Goal: Task Accomplishment & Management: Complete application form

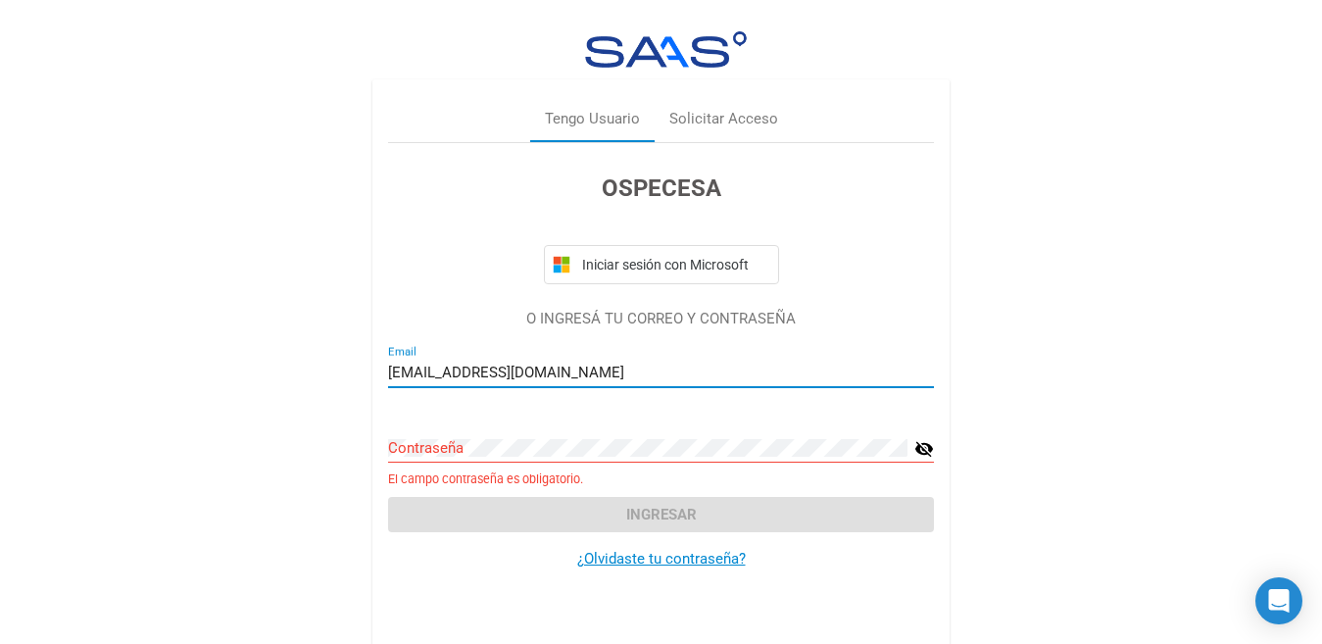
scroll to position [12, 0]
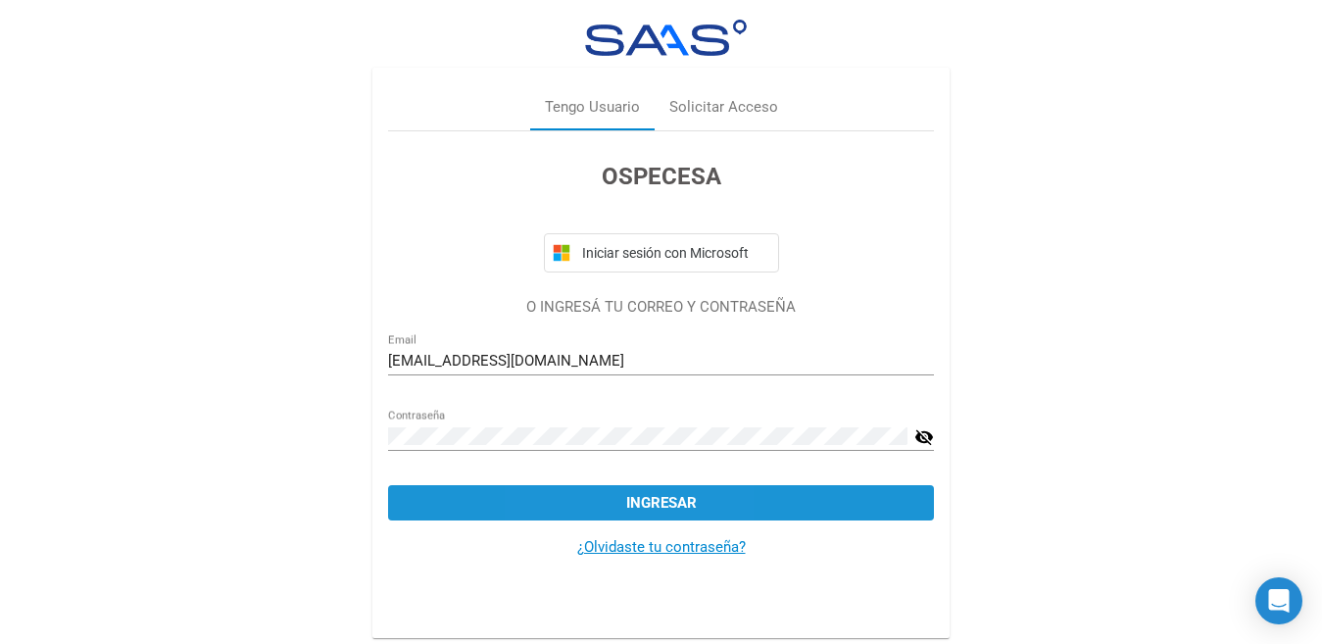
click at [600, 499] on button "Ingresar" at bounding box center [661, 502] width 546 height 35
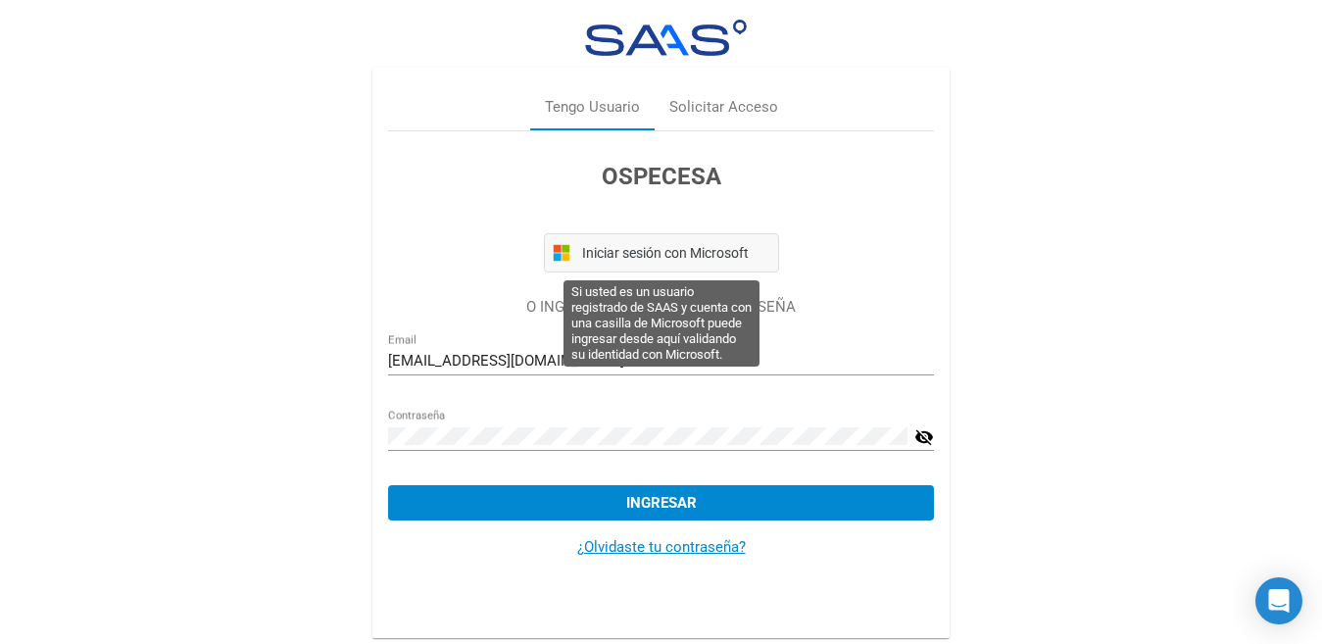
click at [622, 243] on button "Iniciar sesión con Microsoft" at bounding box center [661, 252] width 235 height 39
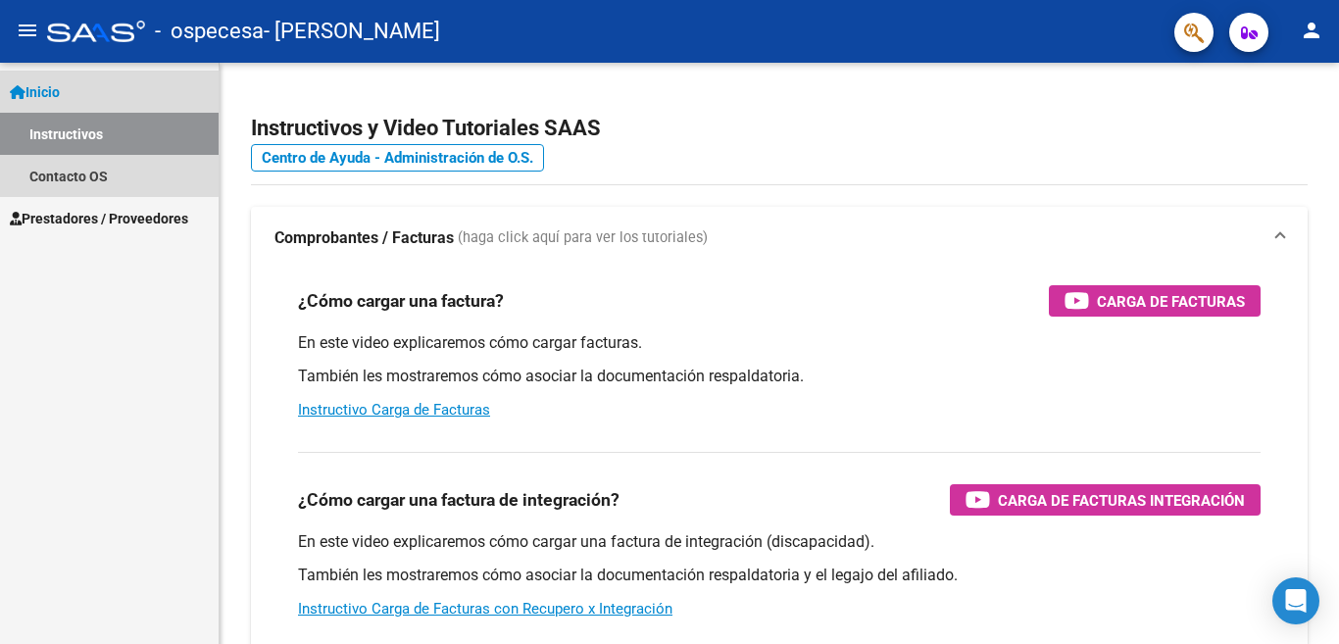
click at [71, 131] on link "Instructivos" at bounding box center [109, 134] width 219 height 42
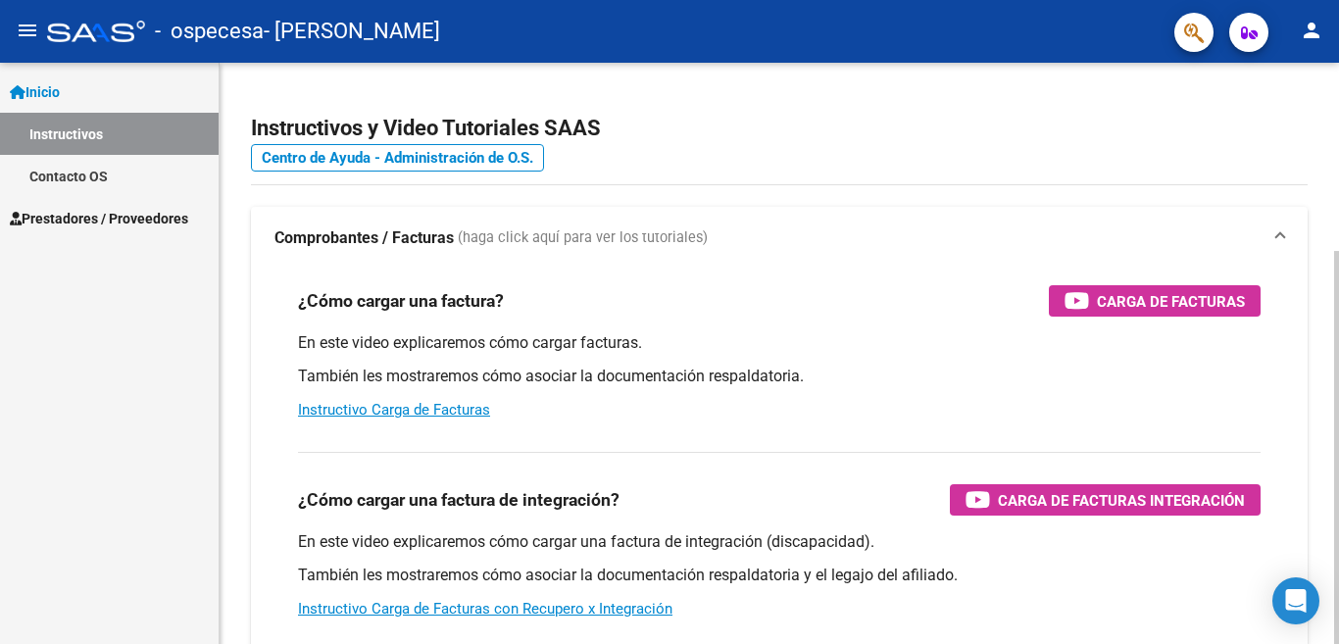
click at [1321, 251] on div at bounding box center [1336, 447] width 5 height 393
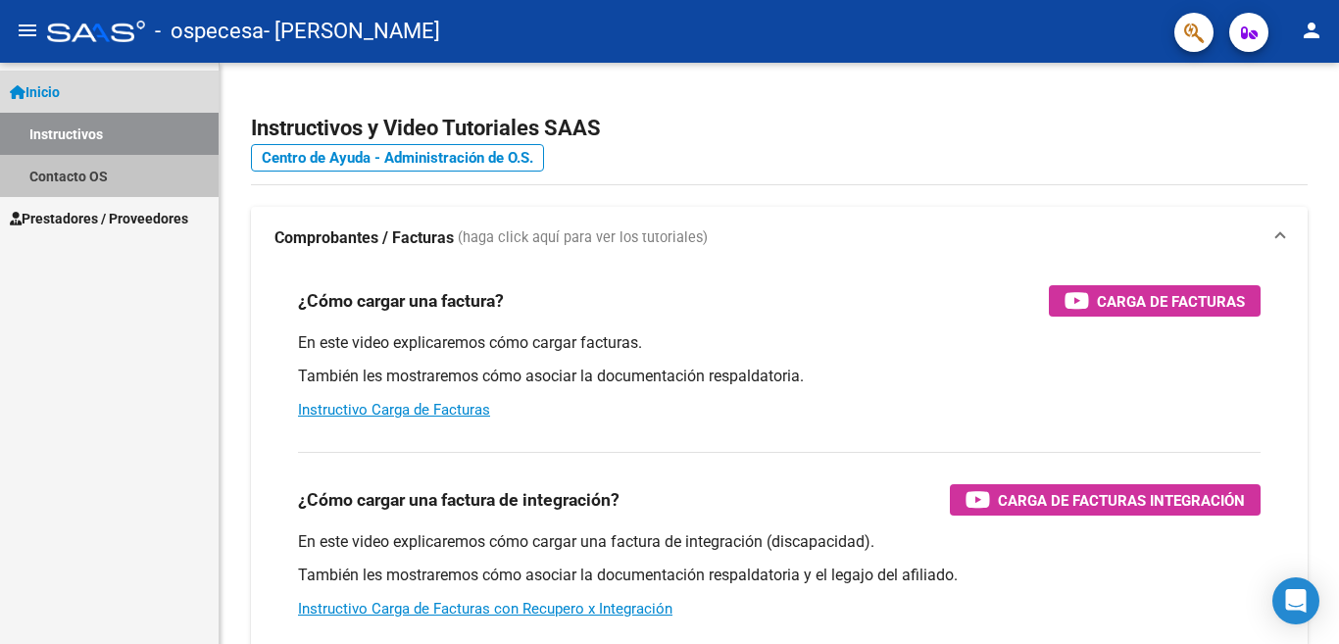
click at [95, 180] on link "Contacto OS" at bounding box center [109, 176] width 219 height 42
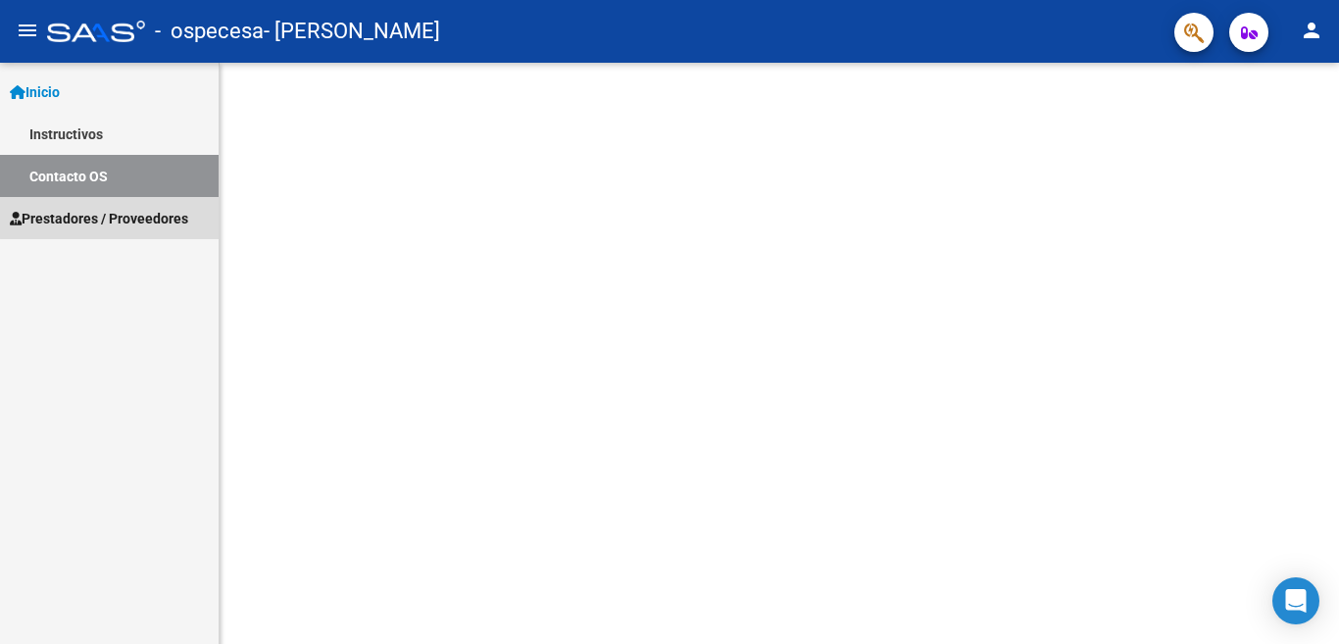
click at [113, 218] on span "Prestadores / Proveedores" at bounding box center [99, 219] width 178 height 22
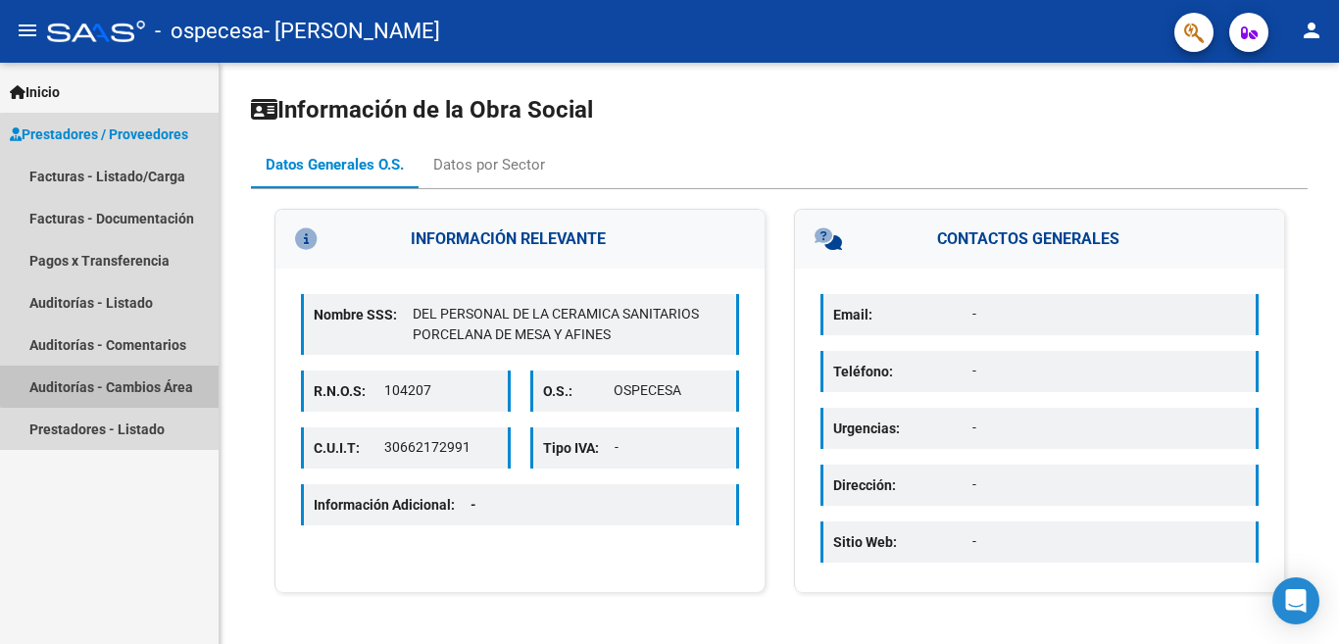
click at [111, 380] on link "Auditorías - Cambios Área" at bounding box center [109, 387] width 219 height 42
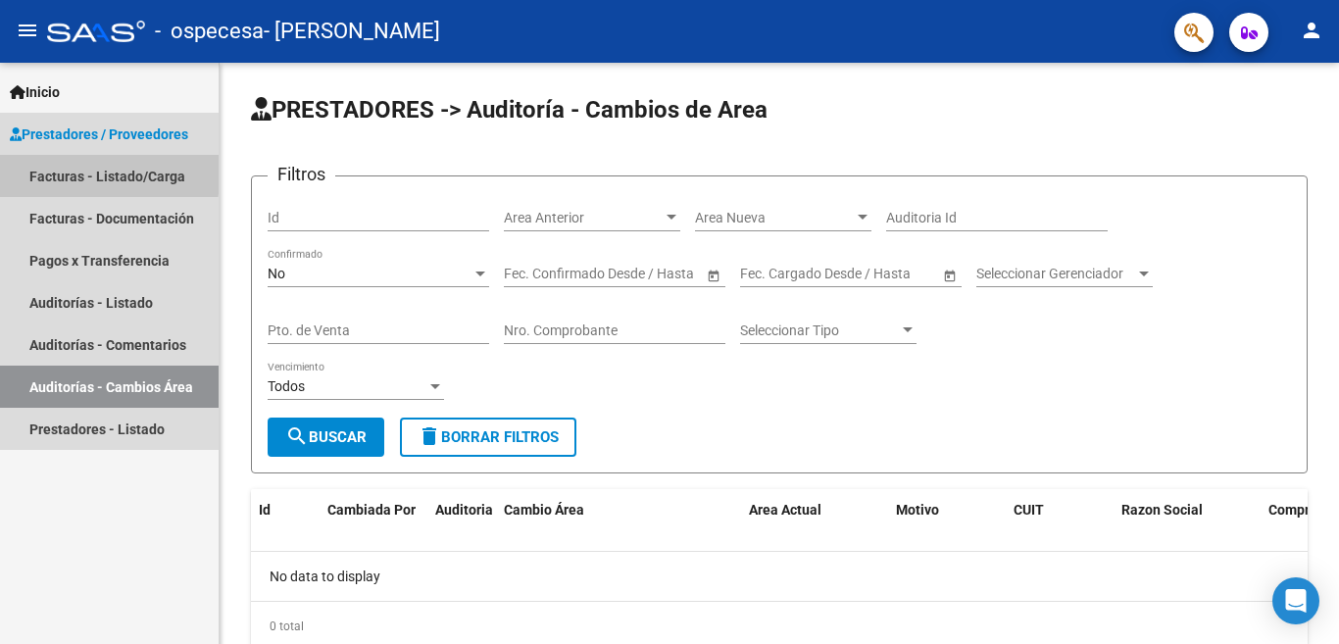
click at [78, 172] on link "Facturas - Listado/Carga" at bounding box center [109, 176] width 219 height 42
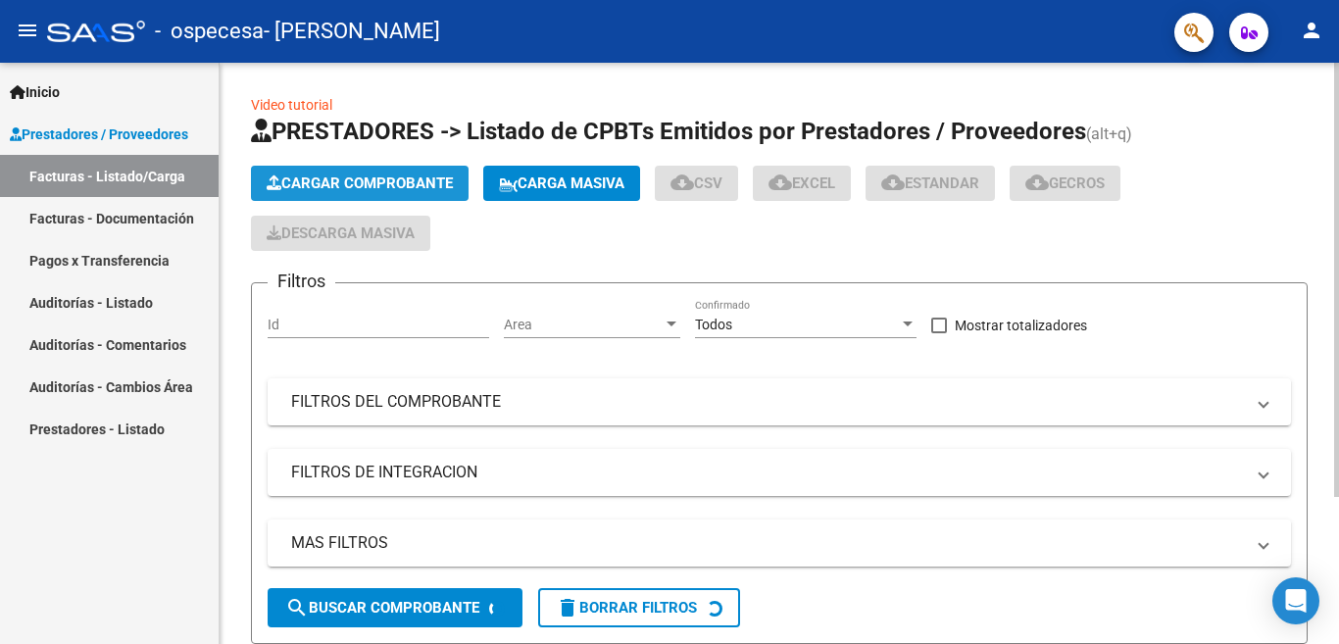
click at [385, 180] on span "Cargar Comprobante" at bounding box center [360, 183] width 186 height 18
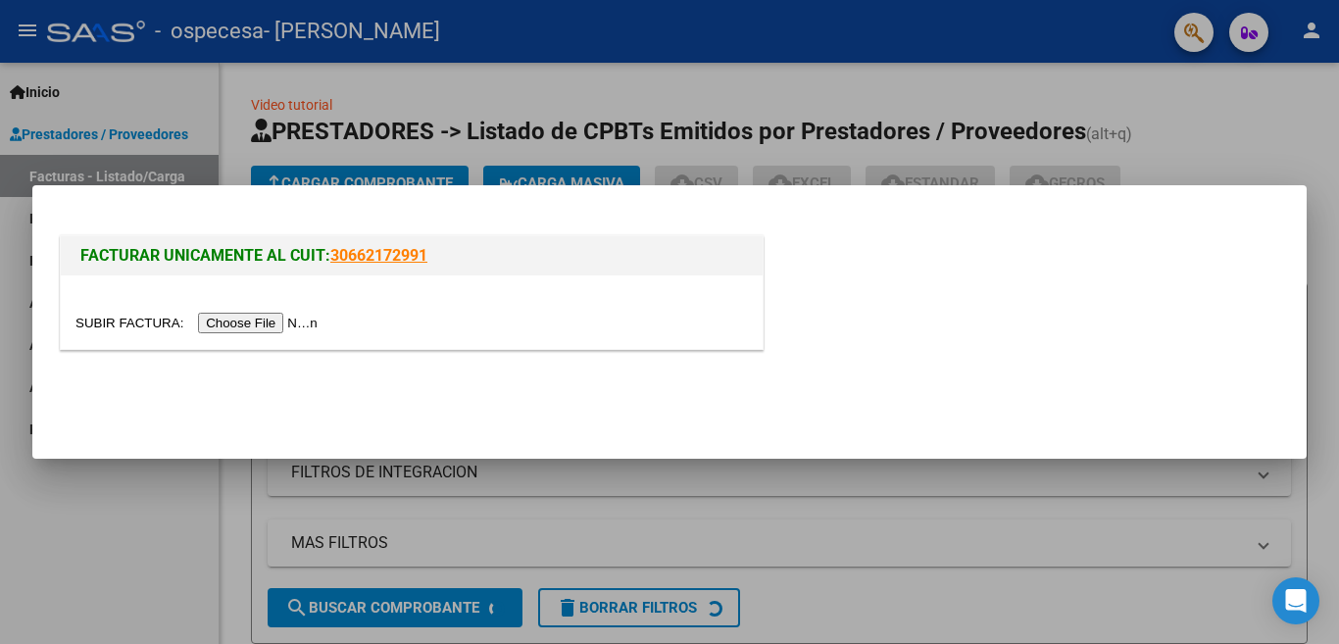
click at [285, 326] on input "file" at bounding box center [199, 323] width 248 height 21
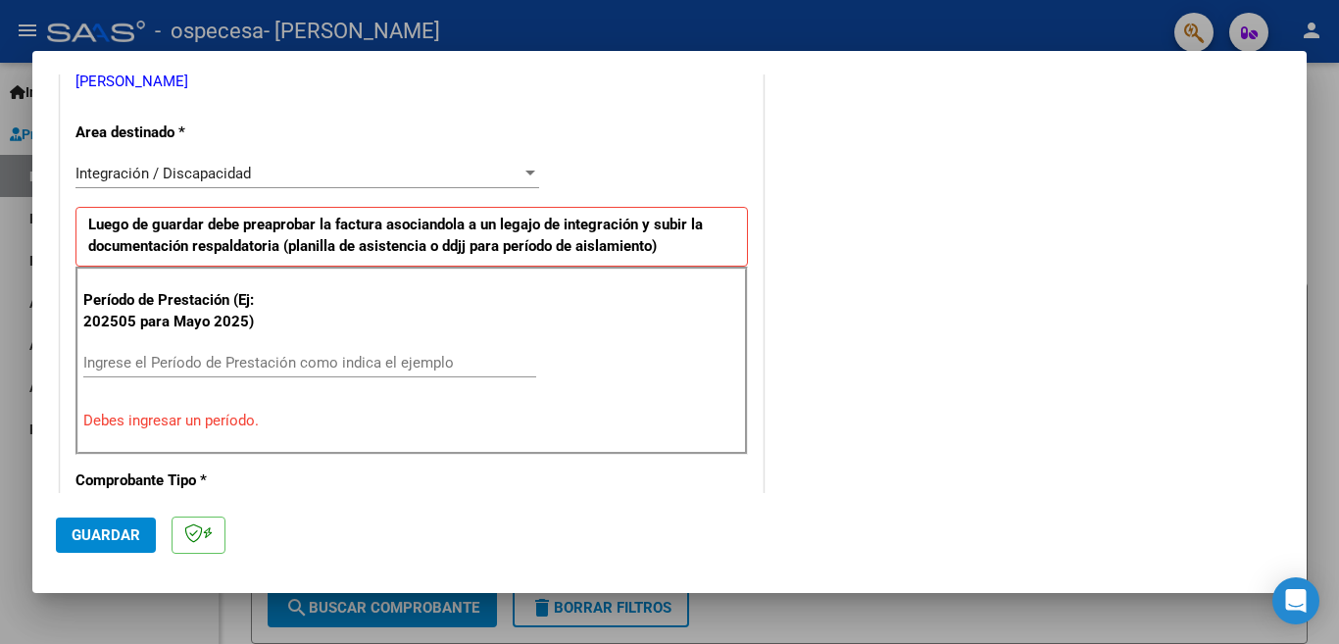
scroll to position [419, 0]
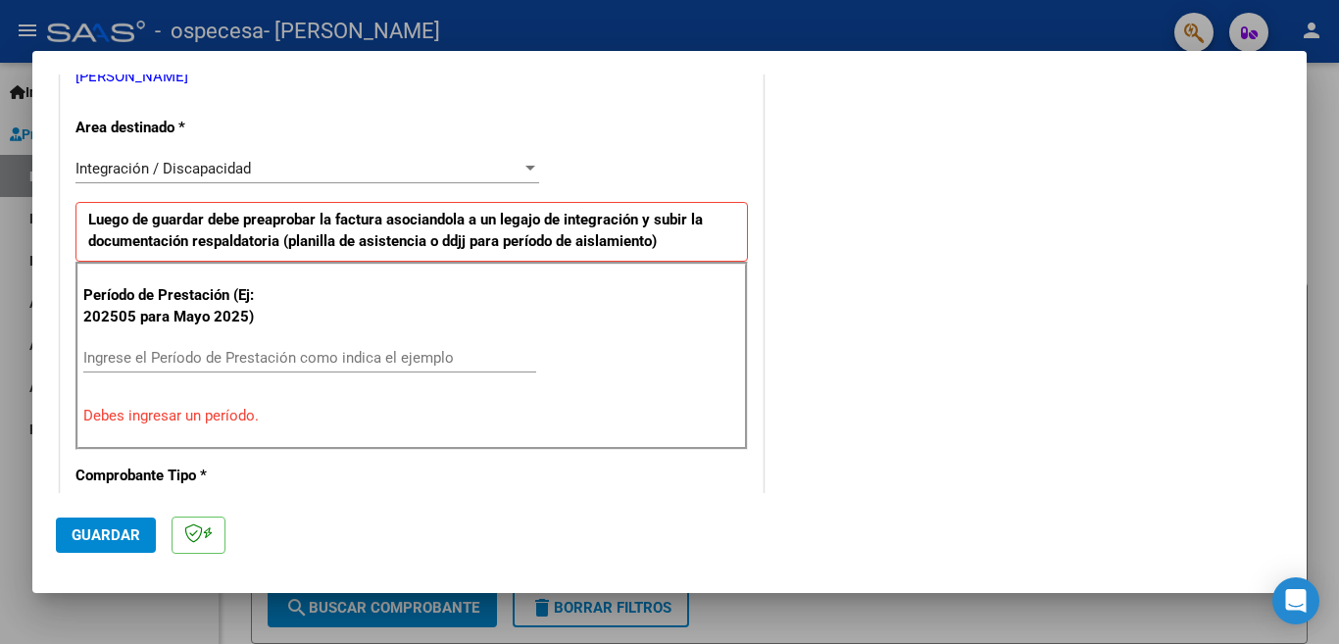
click at [175, 353] on input "Ingrese el Período de Prestación como indica el ejemplo" at bounding box center [309, 358] width 453 height 18
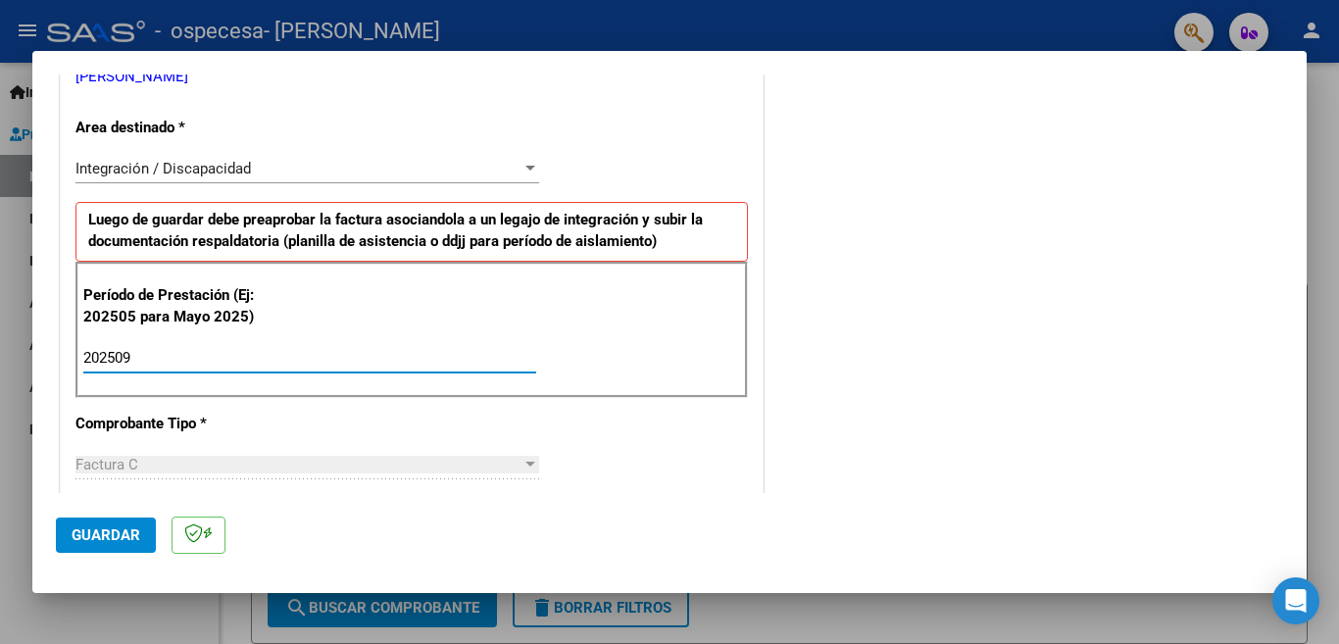
type input "202509"
click at [525, 167] on div at bounding box center [530, 168] width 10 height 5
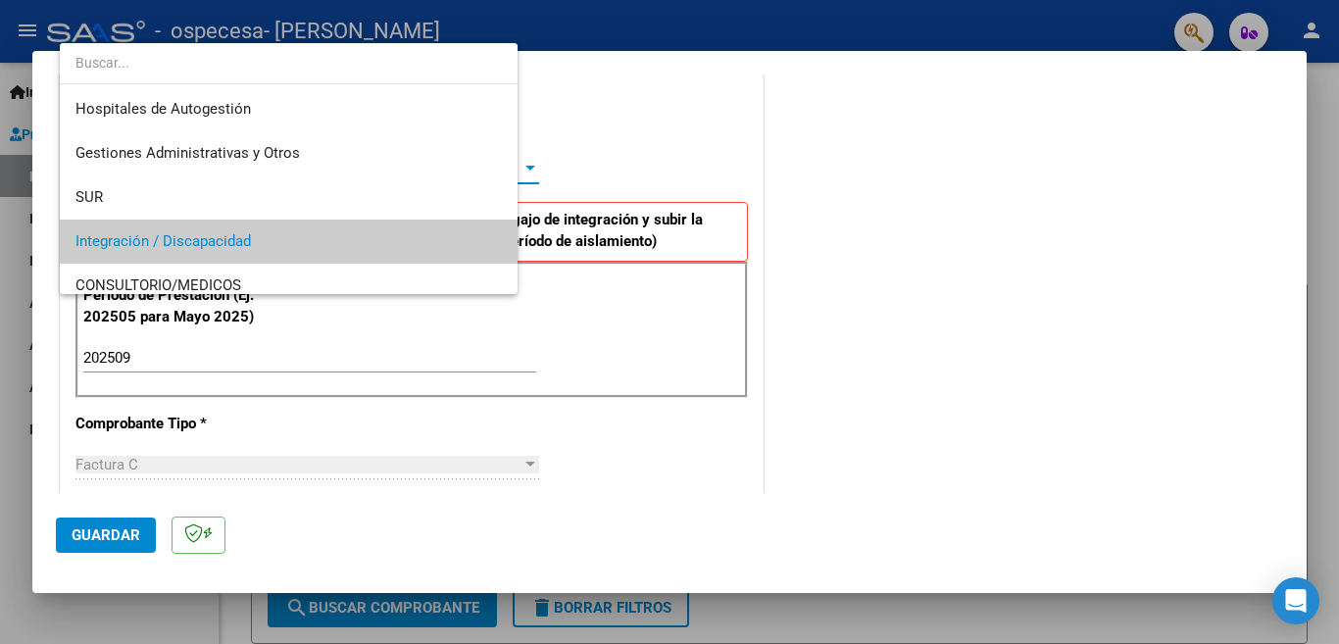
scroll to position [73, 0]
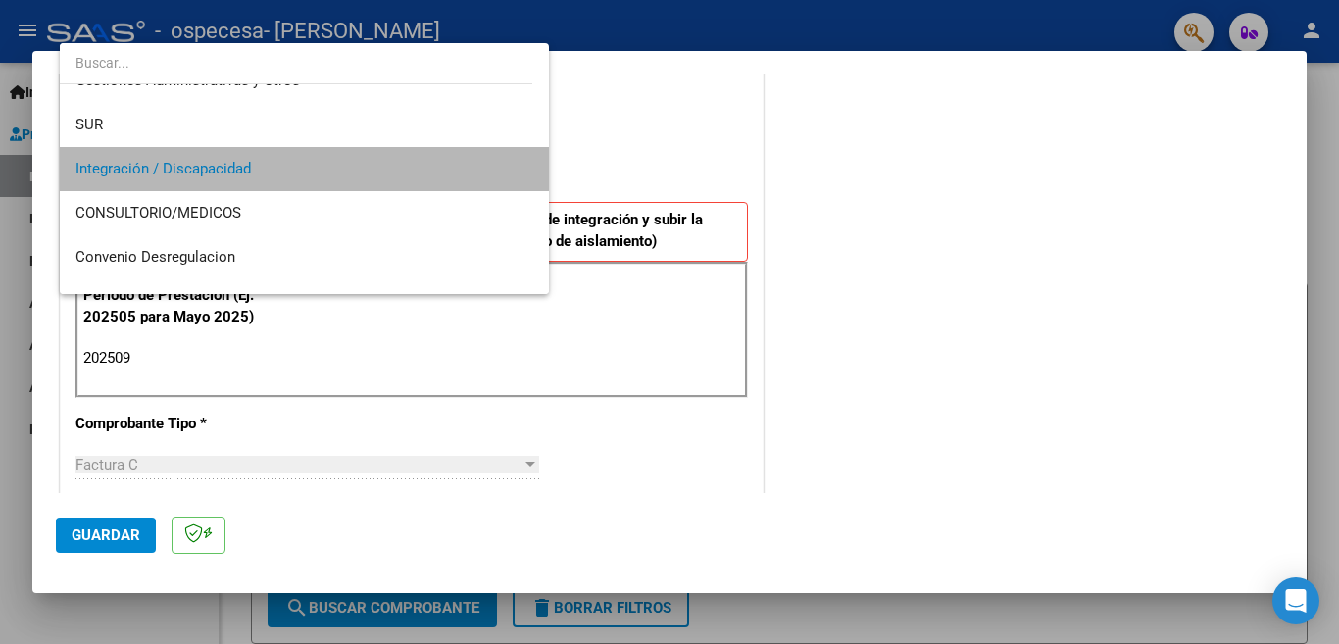
click at [520, 167] on mat-option "Integración / Discapacidad" at bounding box center [304, 169] width 489 height 44
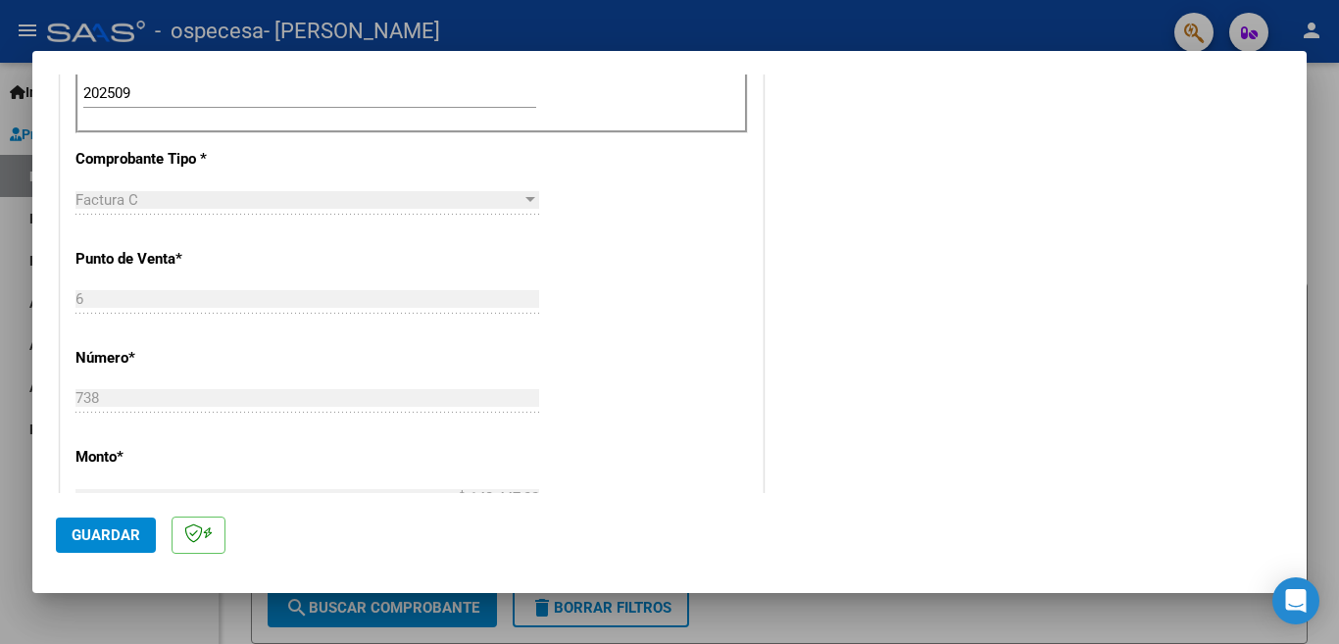
scroll to position [888, 0]
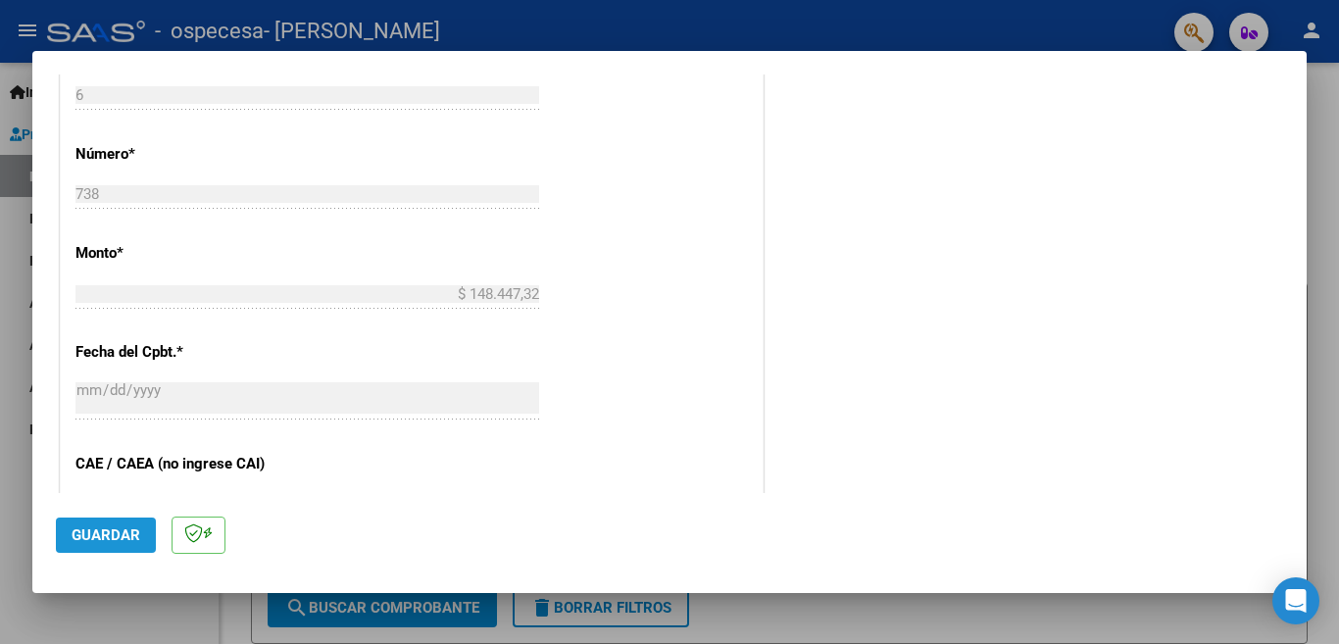
click at [110, 535] on span "Guardar" at bounding box center [106, 535] width 69 height 18
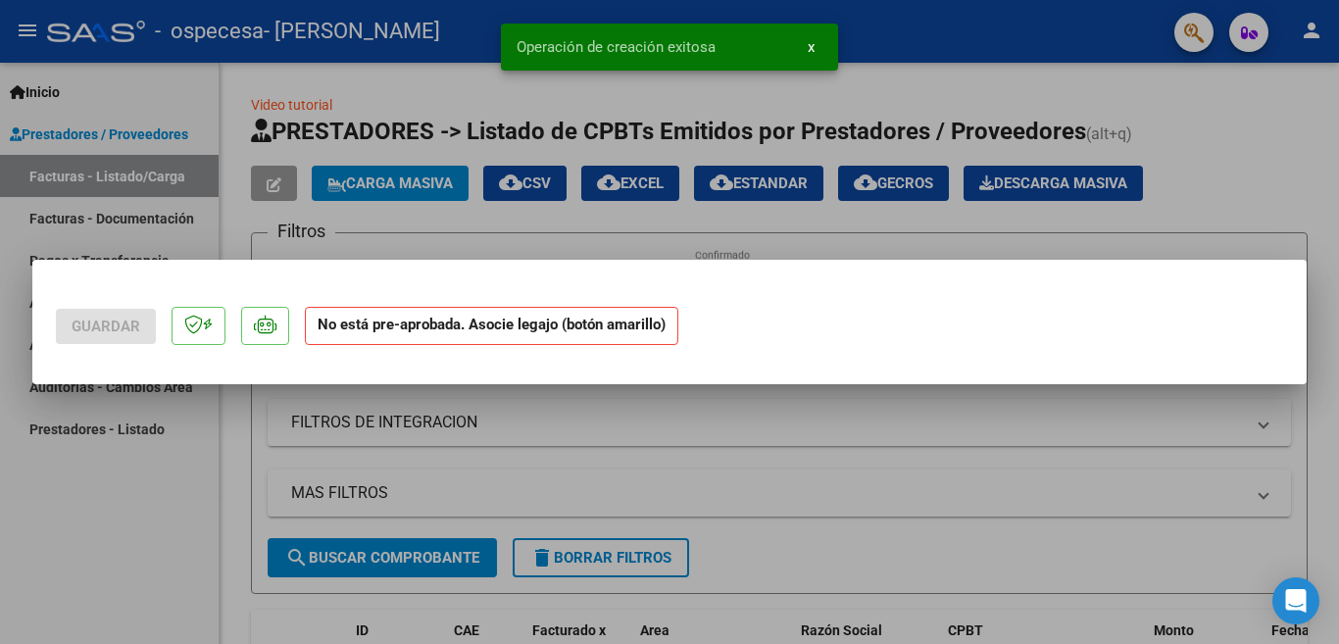
scroll to position [0, 0]
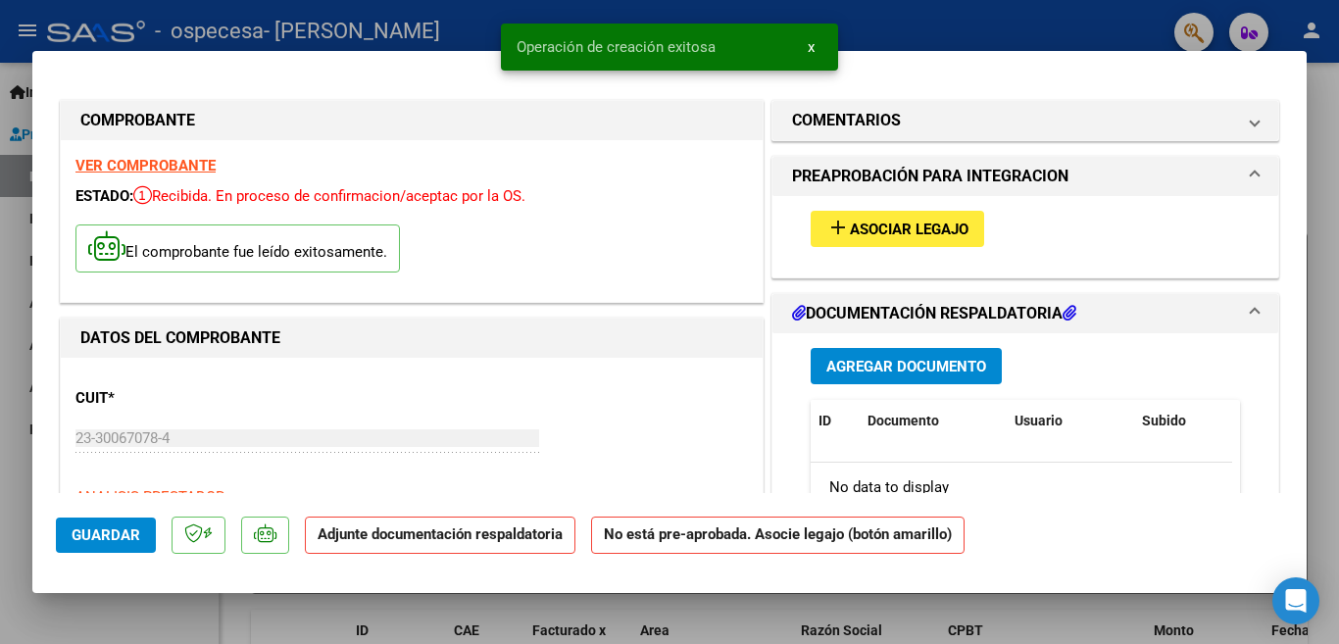
click at [831, 217] on mat-icon "add" at bounding box center [838, 228] width 24 height 24
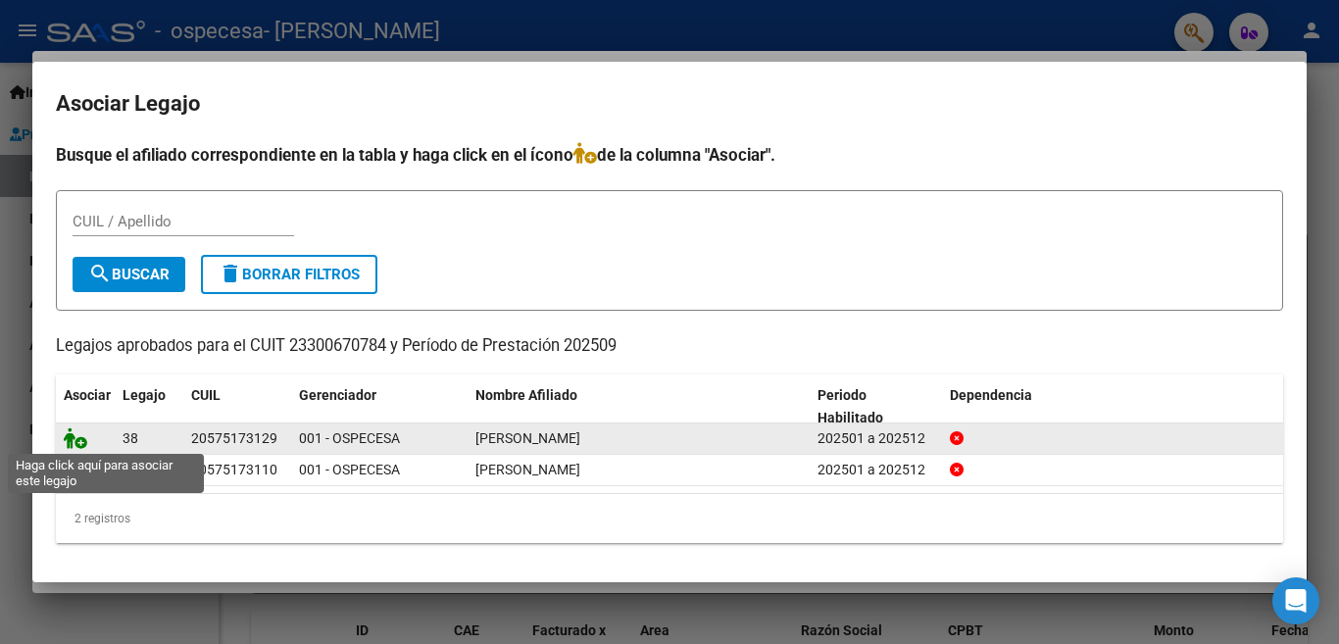
click at [79, 438] on icon at bounding box center [76, 438] width 24 height 22
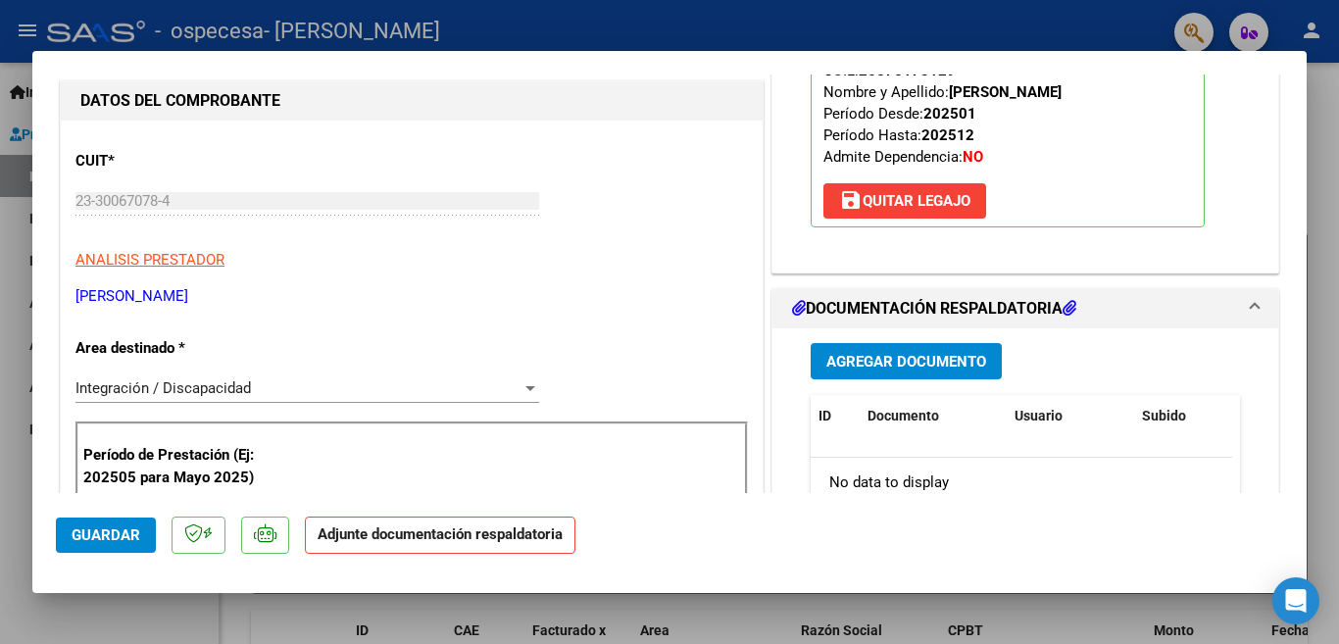
scroll to position [224, 0]
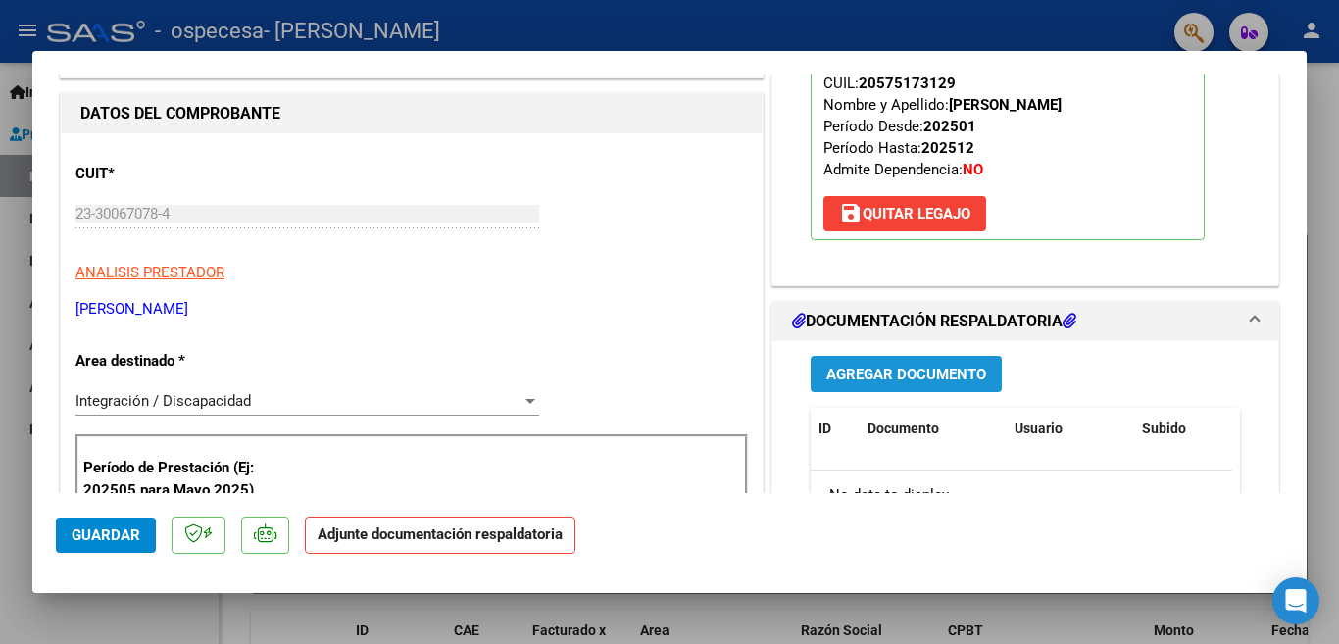
click at [880, 369] on span "Agregar Documento" at bounding box center [906, 375] width 160 height 18
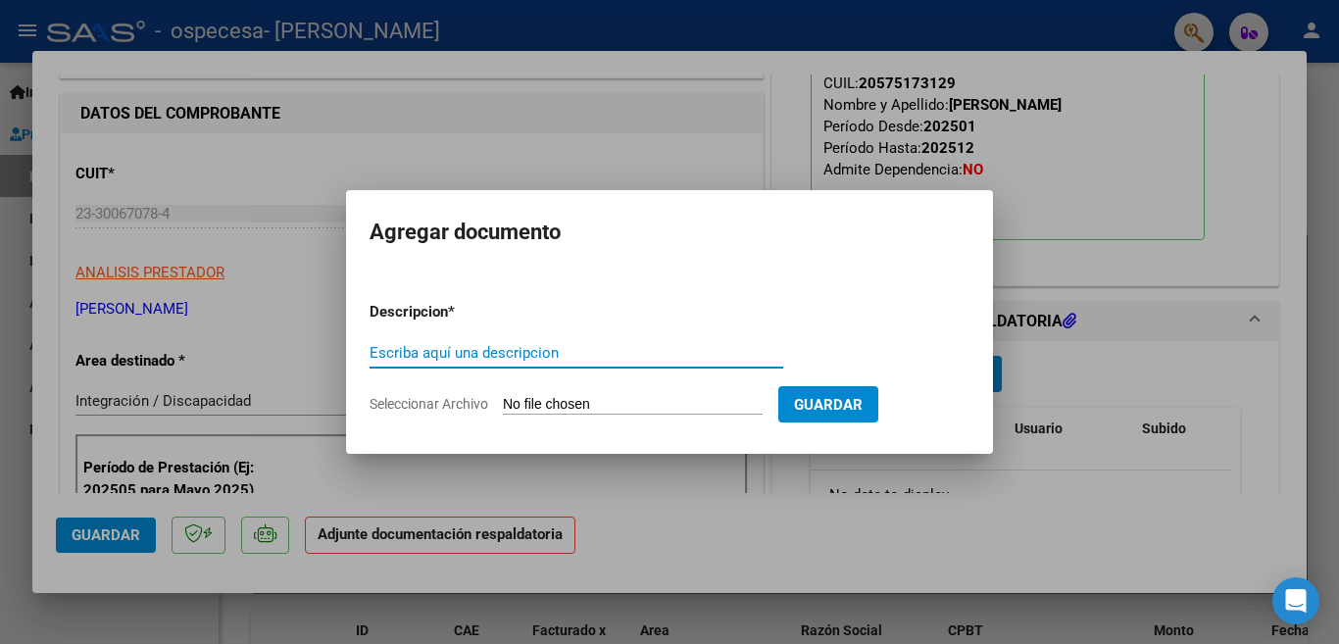
click at [614, 346] on input "Escriba aquí una descripcion" at bounding box center [576, 353] width 414 height 18
type input "Planilla de asistencia"
click at [628, 397] on input "Seleccionar Archivo" at bounding box center [633, 405] width 260 height 19
type input "C:\fakepath\planilla SEP [PERSON_NAME] .pdf"
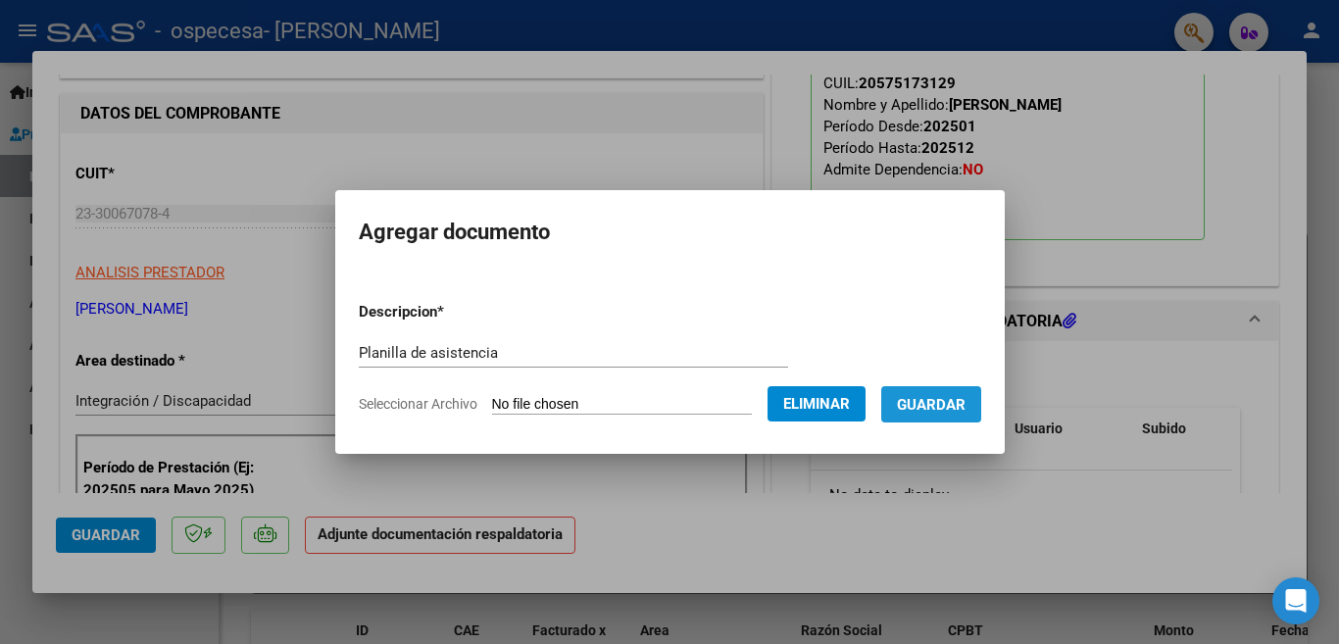
click at [930, 403] on span "Guardar" at bounding box center [931, 405] width 69 height 18
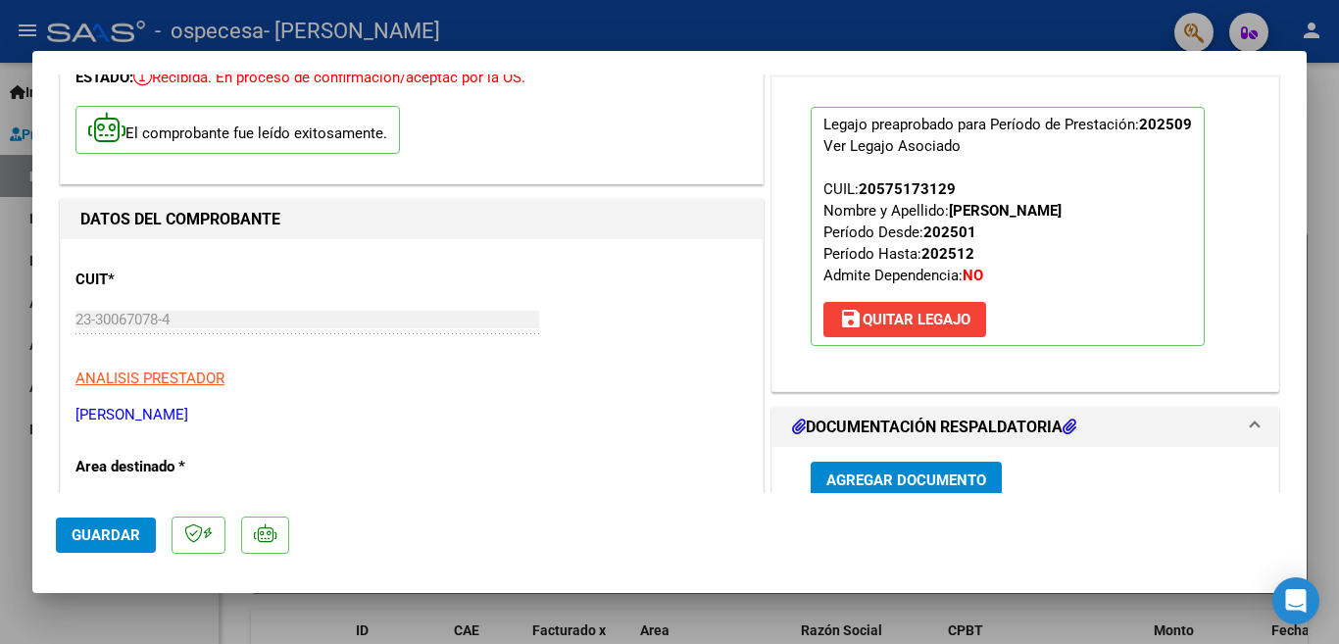
scroll to position [0, 0]
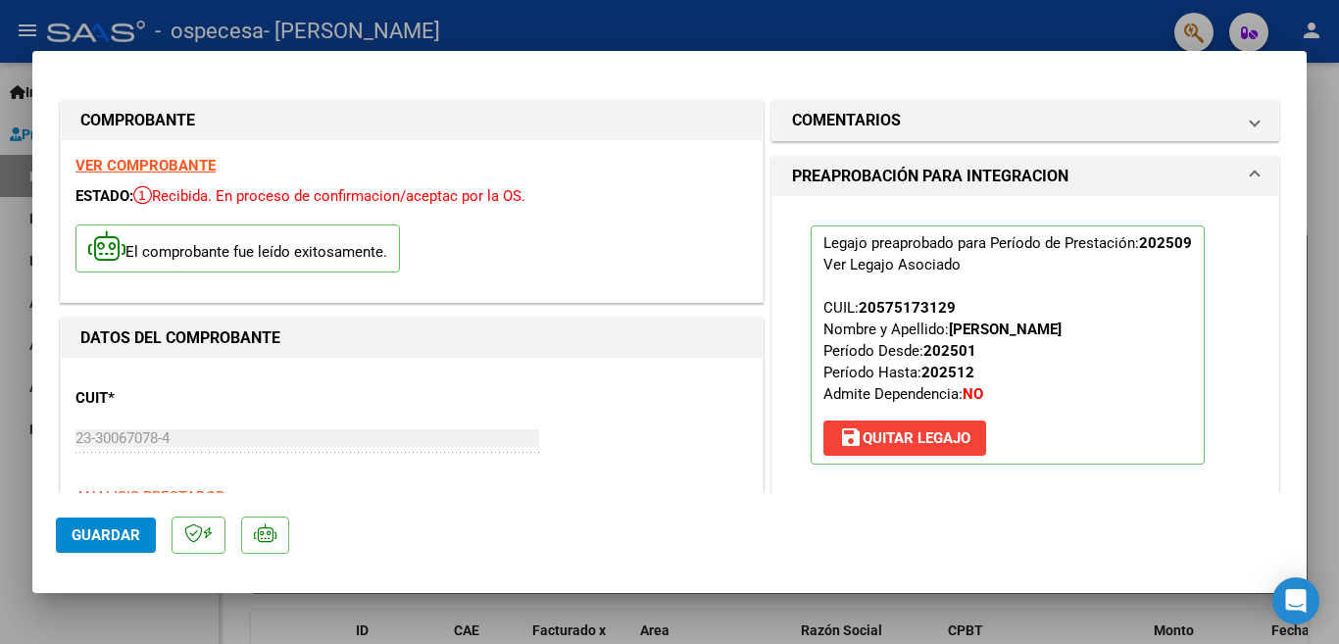
click at [1321, 153] on div at bounding box center [669, 322] width 1339 height 644
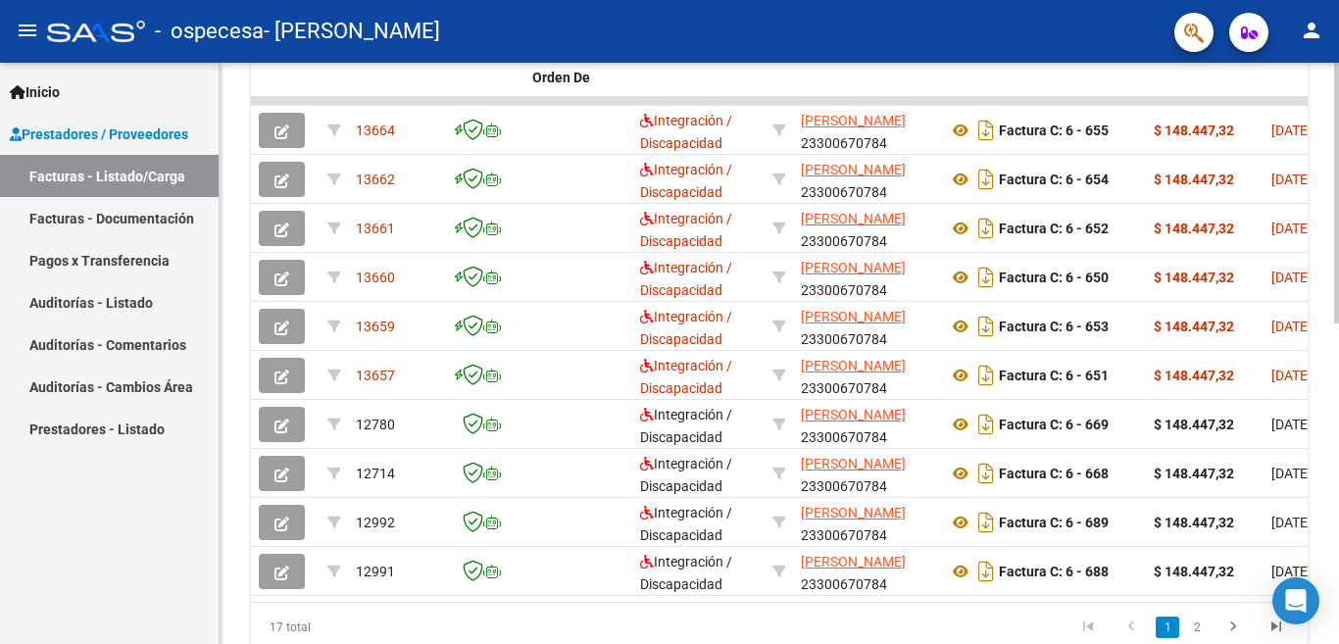
scroll to position [621, 0]
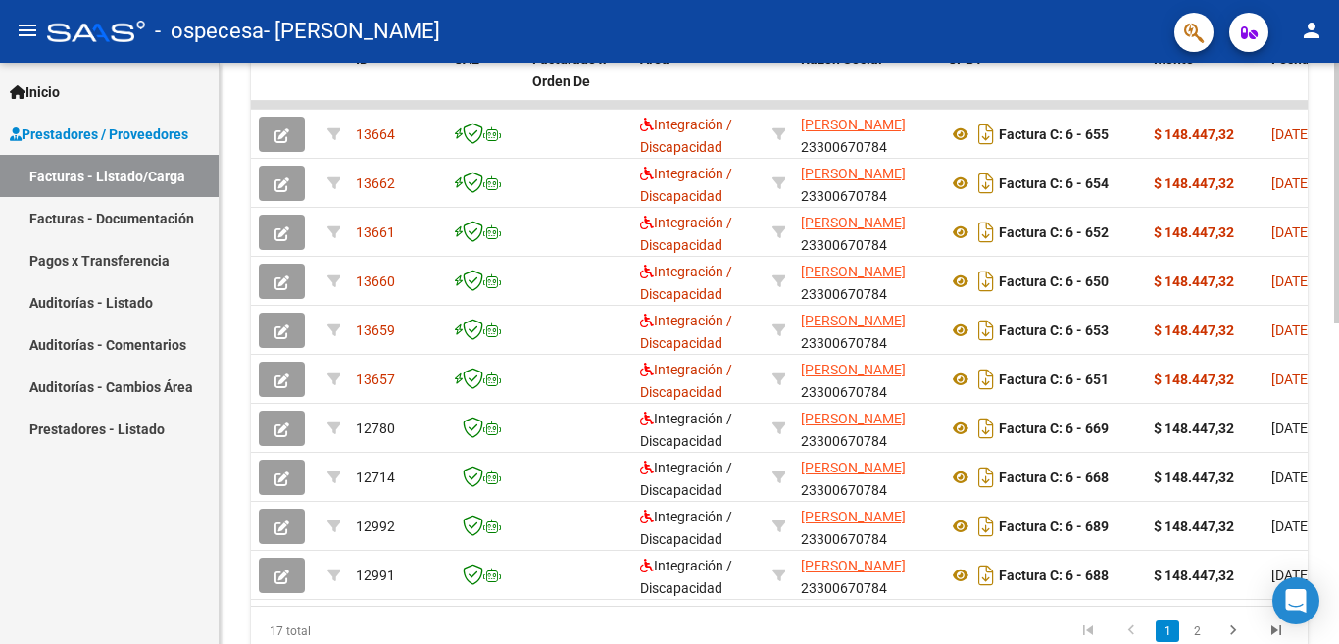
click at [1321, 323] on div at bounding box center [1336, 193] width 5 height 261
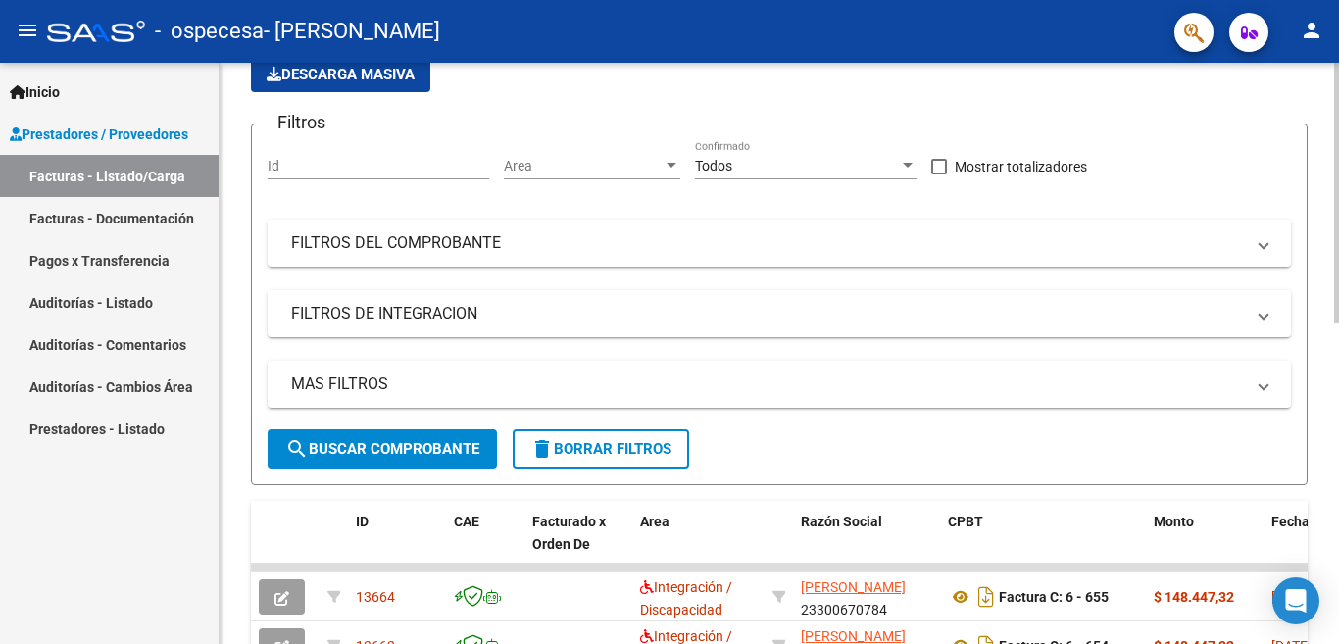
scroll to position [0, 0]
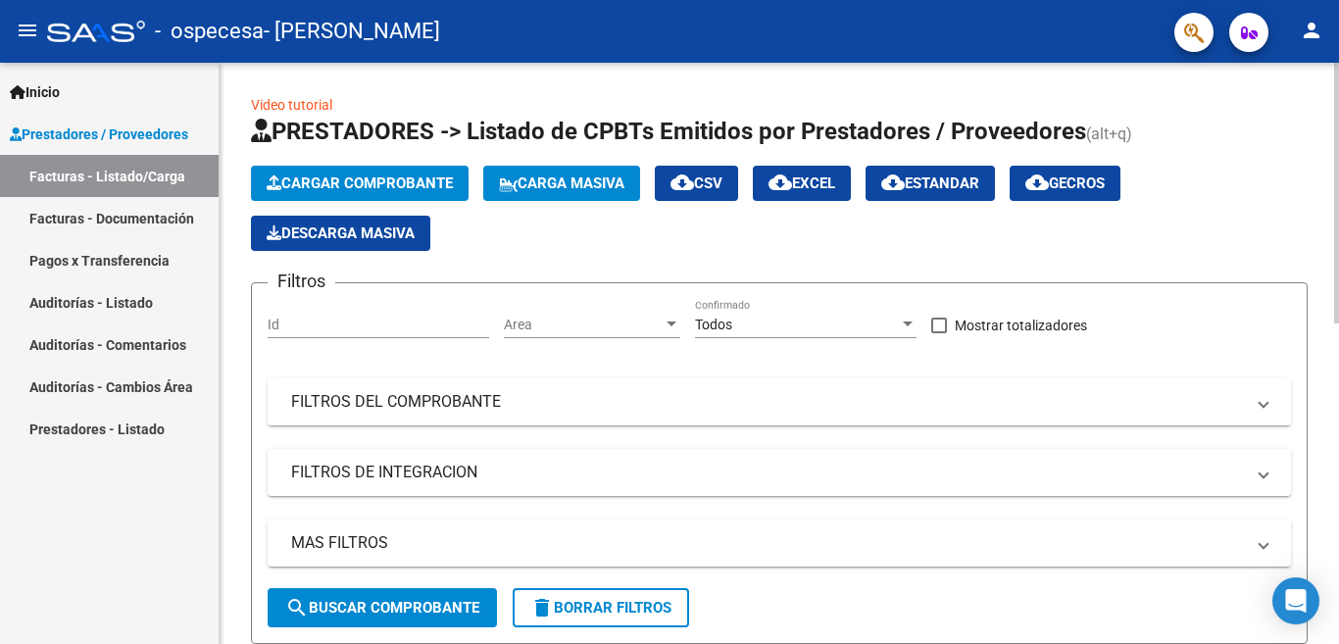
click at [1321, 85] on div at bounding box center [1336, 193] width 5 height 261
click at [277, 185] on icon "button" at bounding box center [274, 182] width 15 height 15
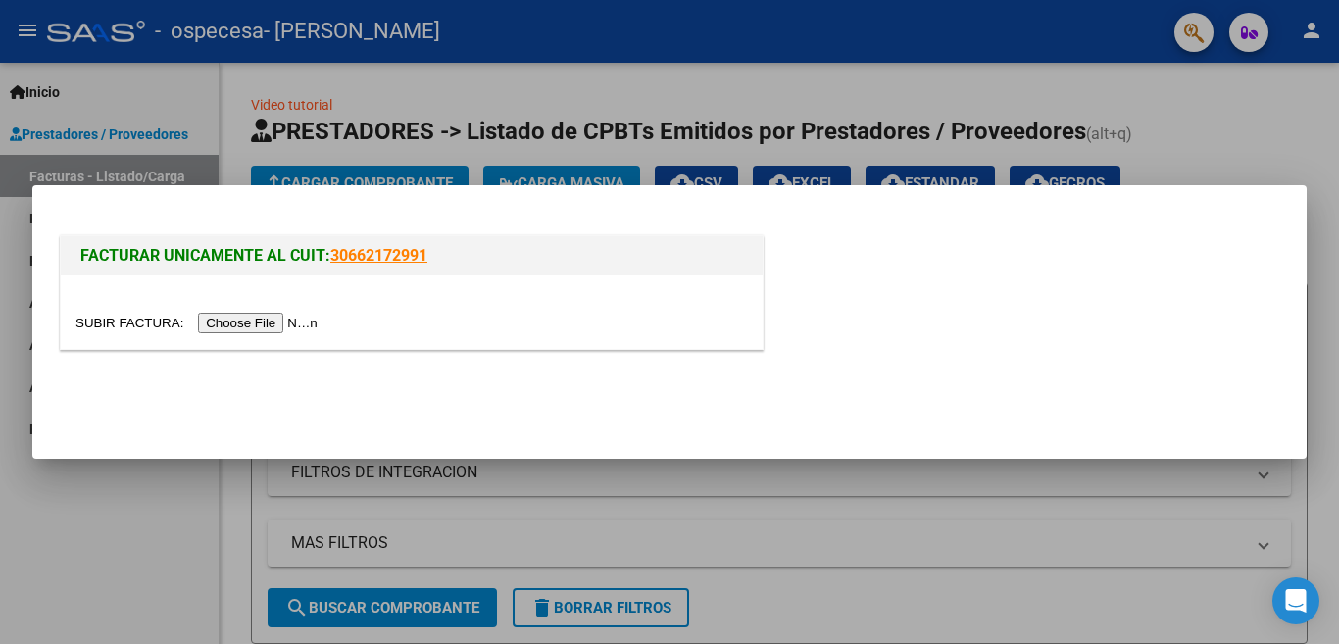
click at [227, 324] on input "file" at bounding box center [199, 323] width 248 height 21
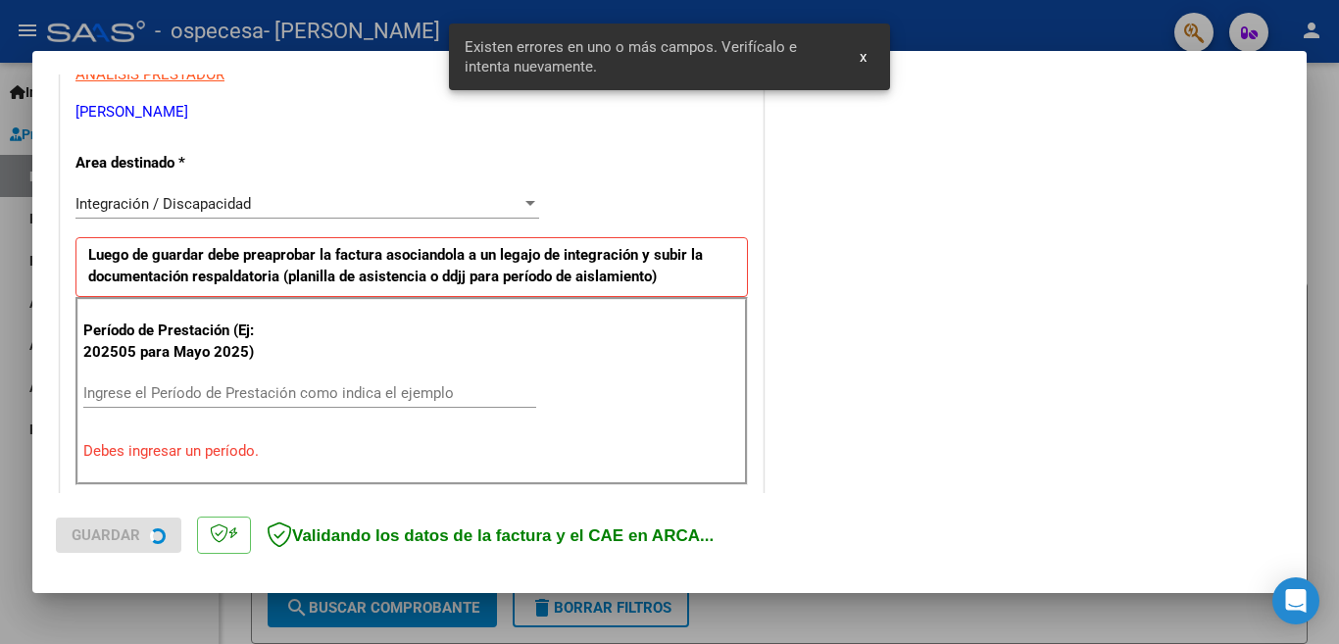
scroll to position [436, 0]
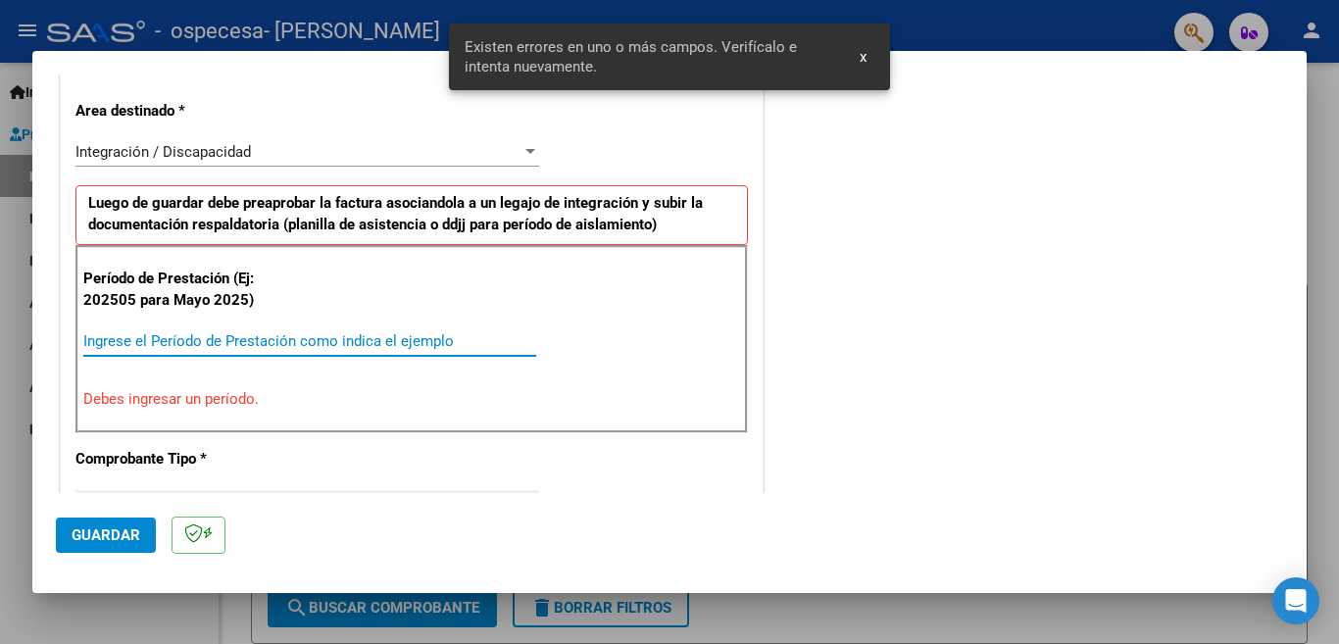
click at [184, 344] on input "Ingrese el Período de Prestación como indica el ejemplo" at bounding box center [309, 341] width 453 height 18
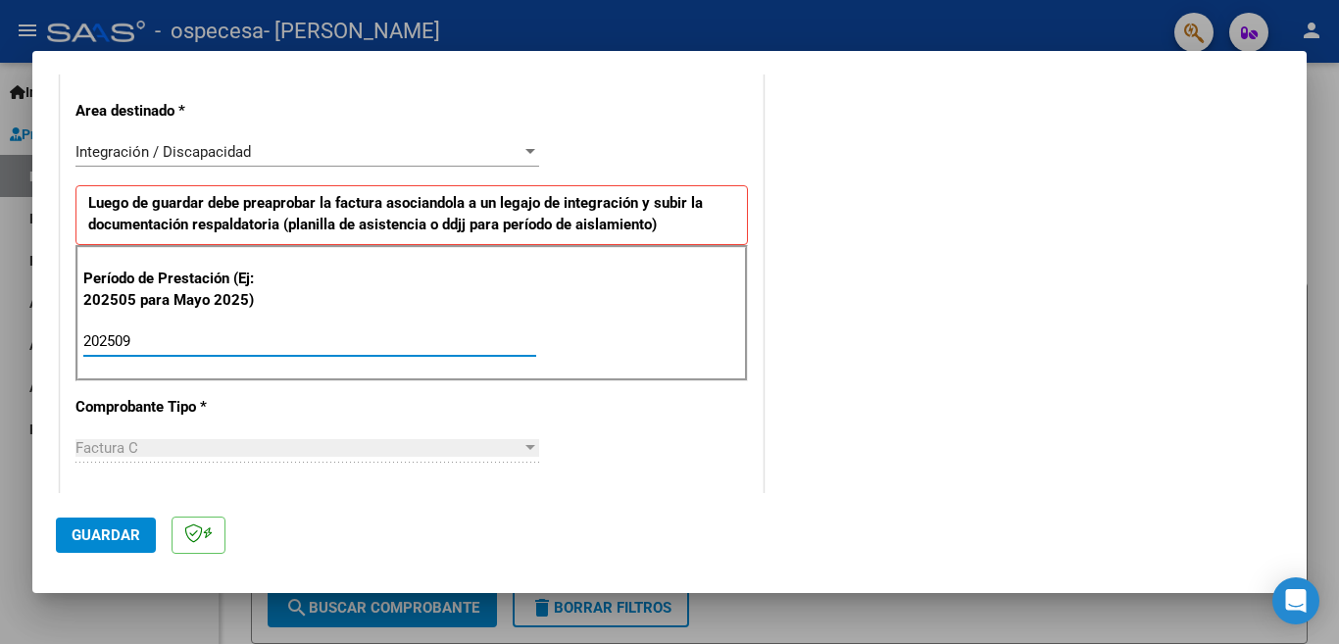
type input "202509"
click at [100, 526] on span "Guardar" at bounding box center [106, 535] width 69 height 18
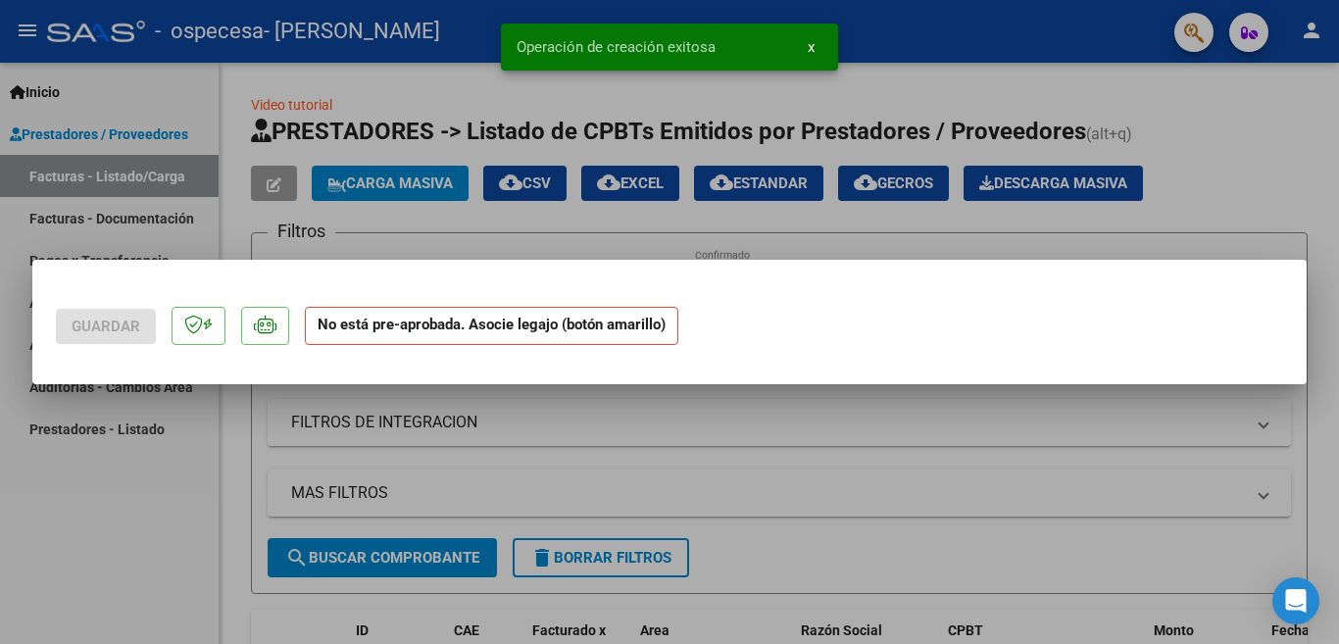
scroll to position [0, 0]
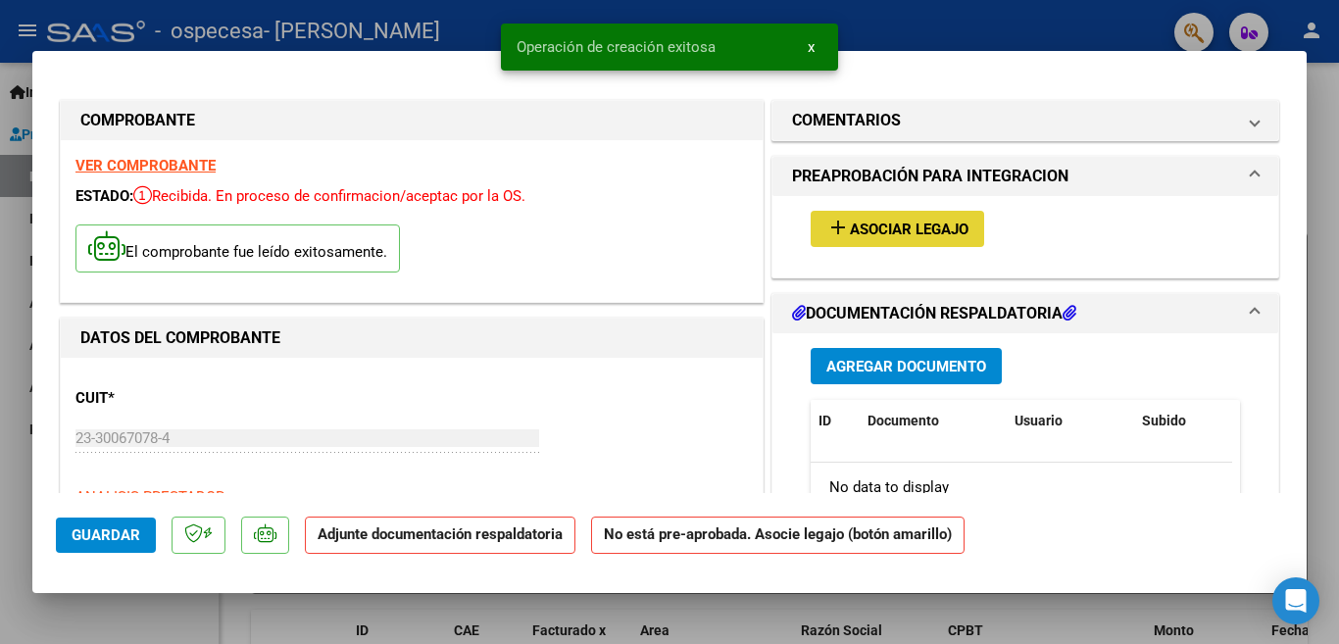
click at [833, 219] on mat-icon "add" at bounding box center [838, 228] width 24 height 24
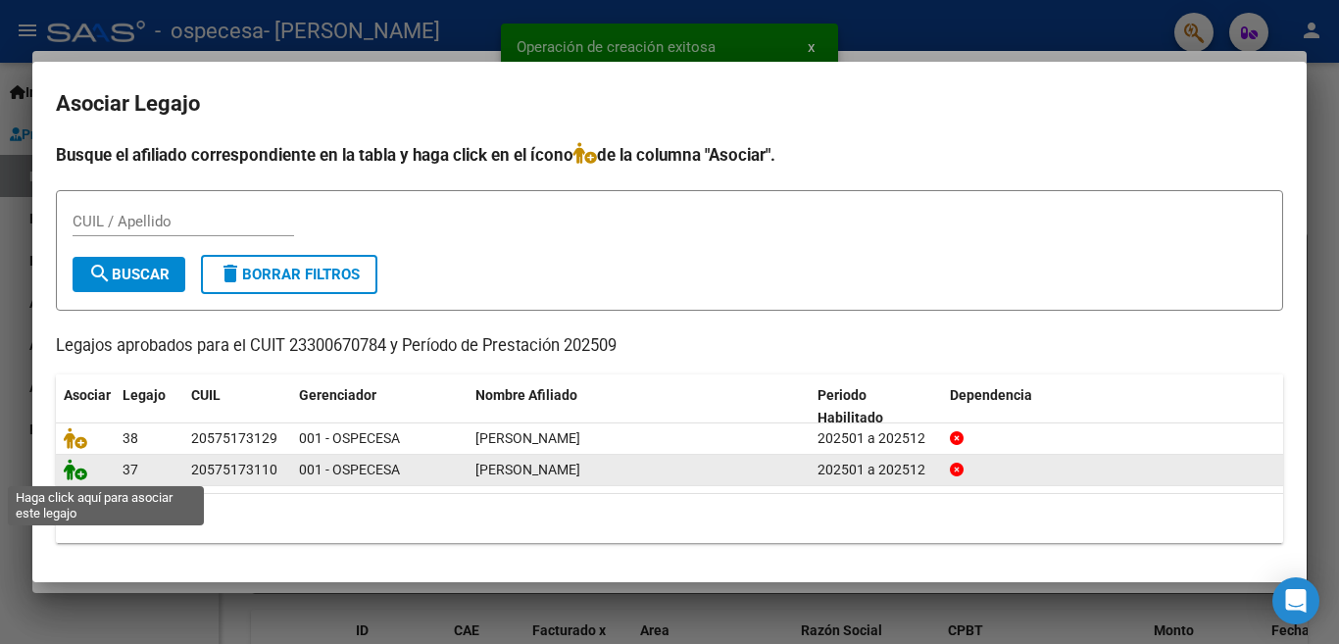
click at [77, 475] on icon at bounding box center [76, 470] width 24 height 22
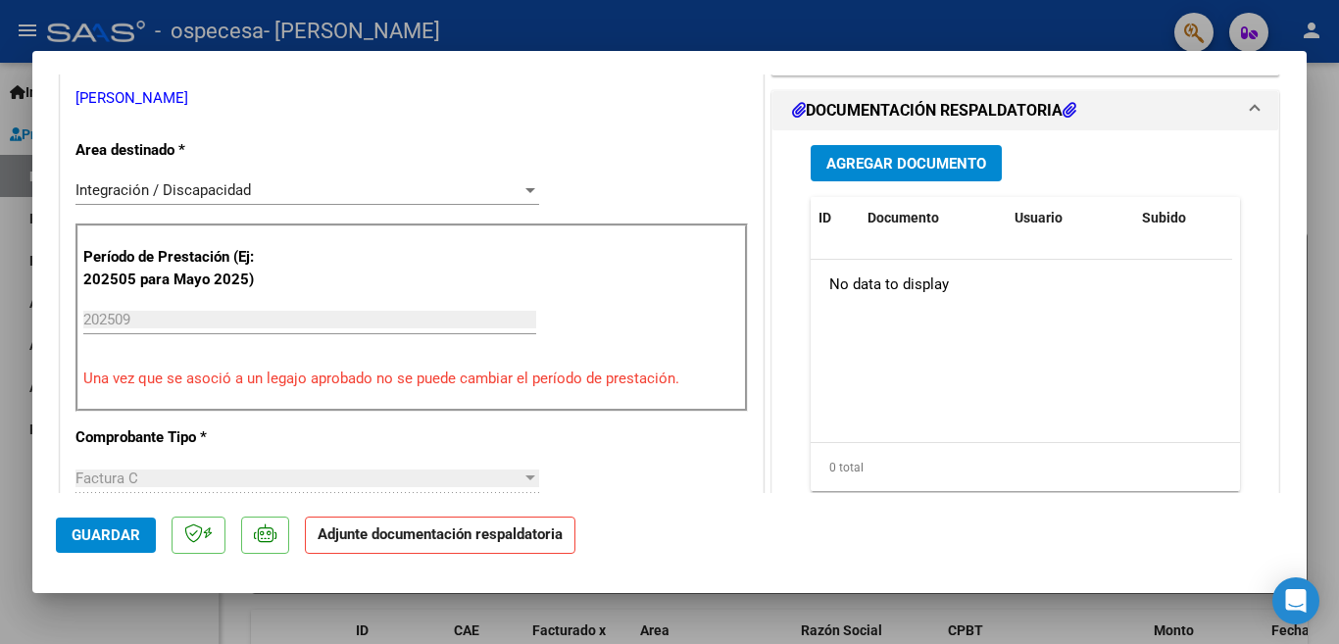
scroll to position [414, 0]
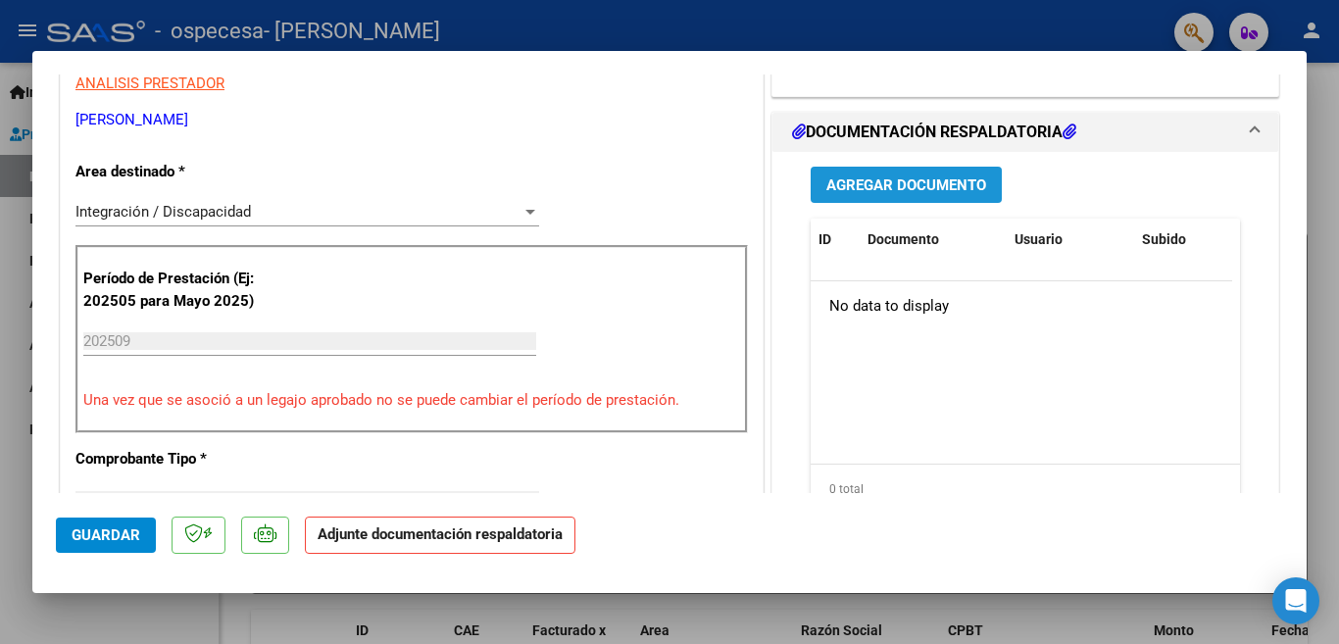
click at [868, 185] on span "Agregar Documento" at bounding box center [906, 185] width 160 height 18
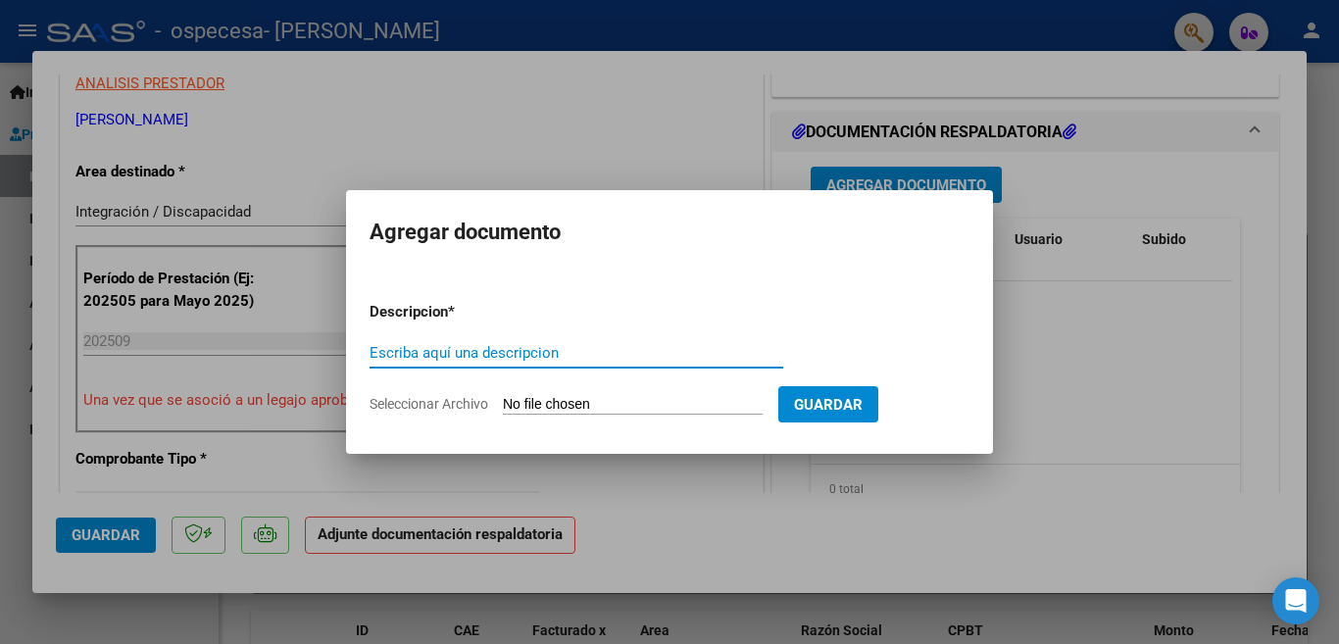
click at [583, 350] on input "Escriba aquí una descripcion" at bounding box center [576, 353] width 414 height 18
type input "planilla de asistencia"
click at [627, 403] on input "Seleccionar Archivo" at bounding box center [633, 405] width 260 height 19
type input "C:\fakepath\planilla SEP [PERSON_NAME].pdf"
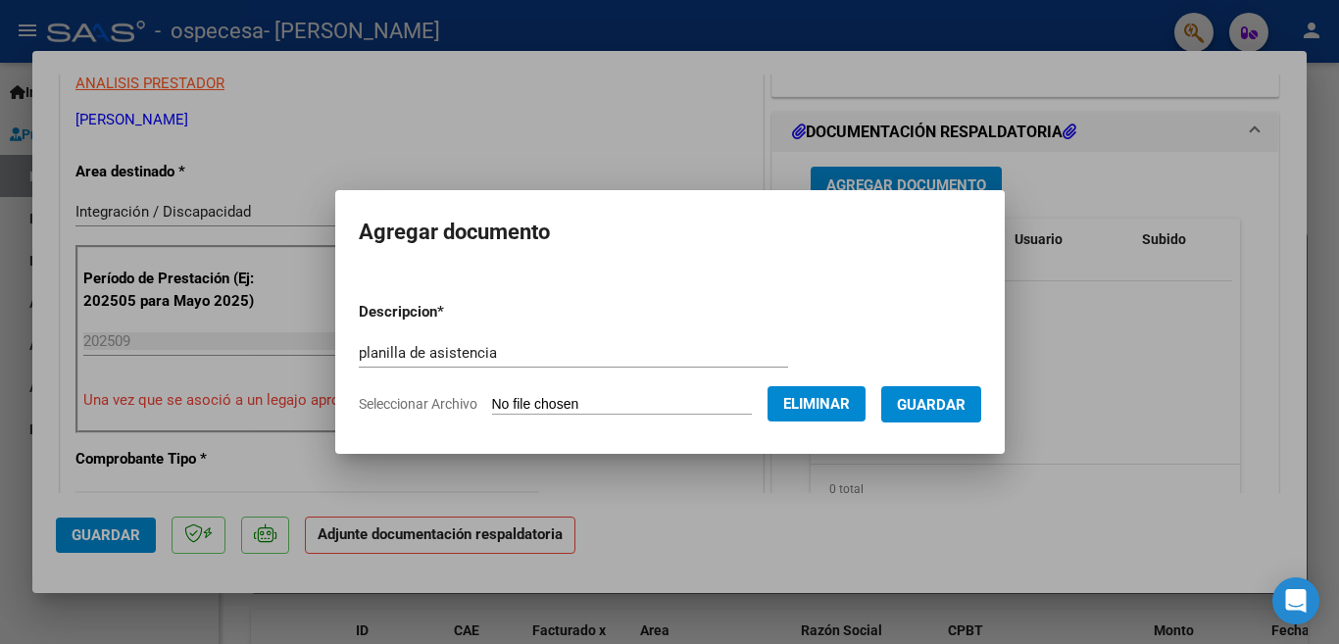
click at [960, 404] on span "Guardar" at bounding box center [931, 405] width 69 height 18
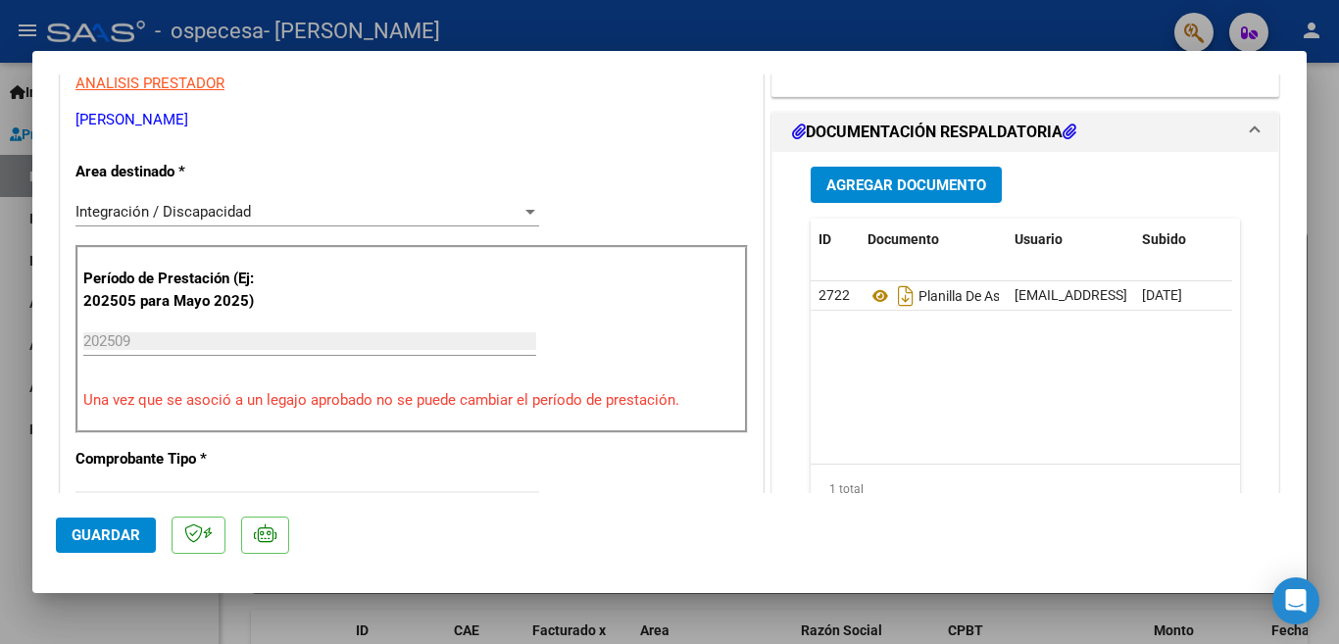
click at [913, 28] on div at bounding box center [669, 322] width 1339 height 644
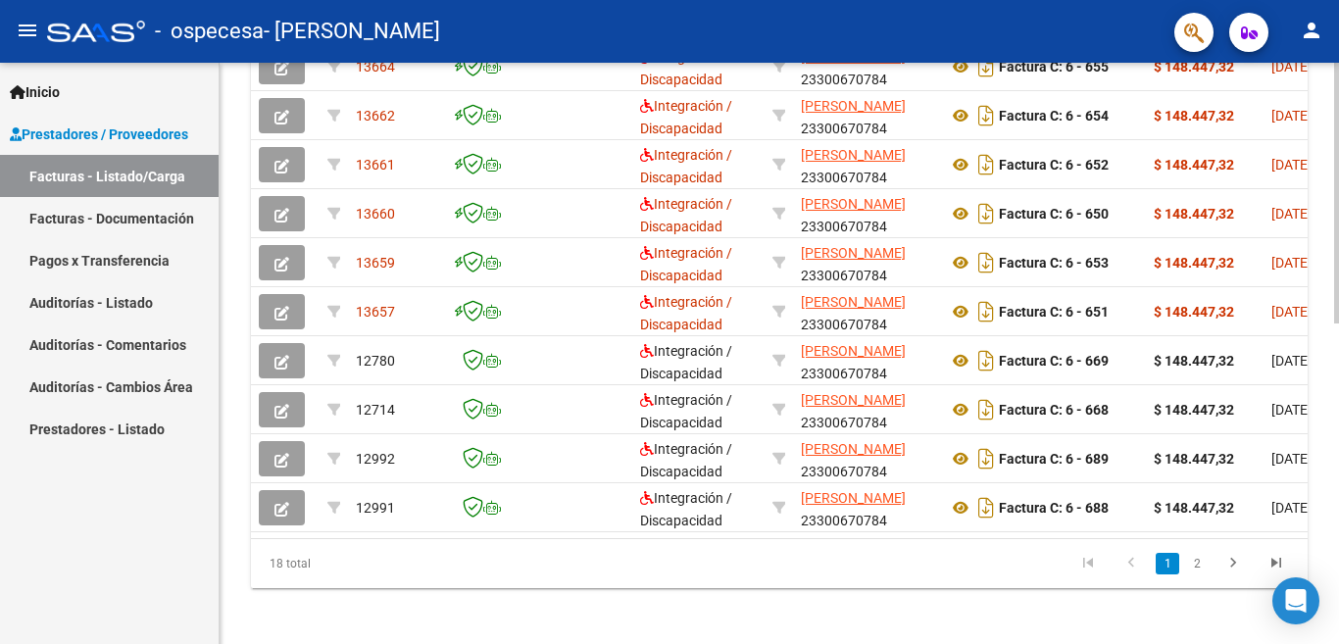
scroll to position [687, 0]
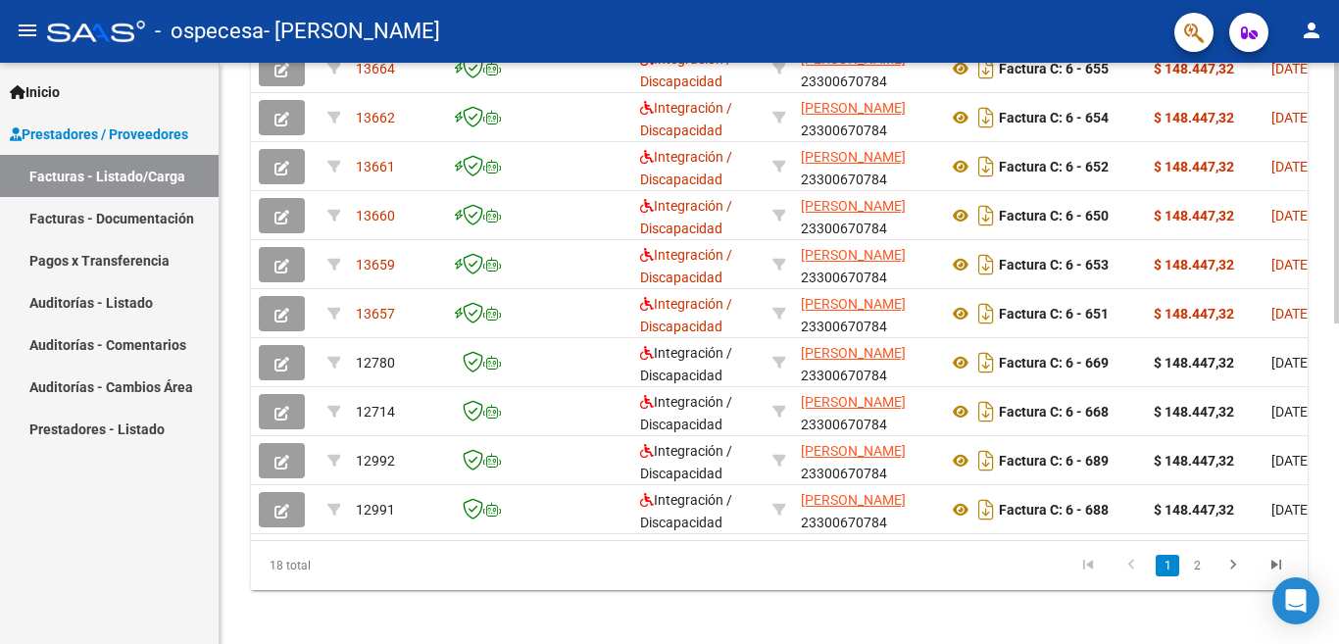
click at [1321, 323] on div at bounding box center [1336, 193] width 5 height 261
click at [1202, 576] on link "2" at bounding box center [1197, 566] width 24 height 22
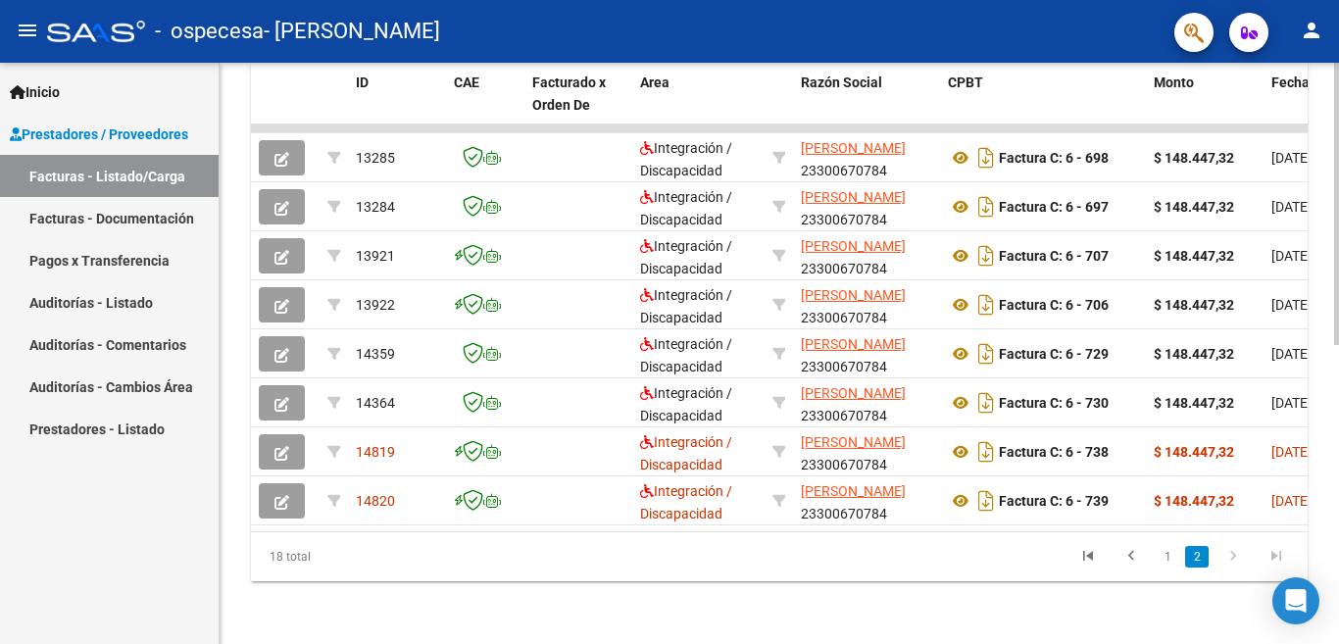
scroll to position [614, 0]
